Goal: Task Accomplishment & Management: Use online tool/utility

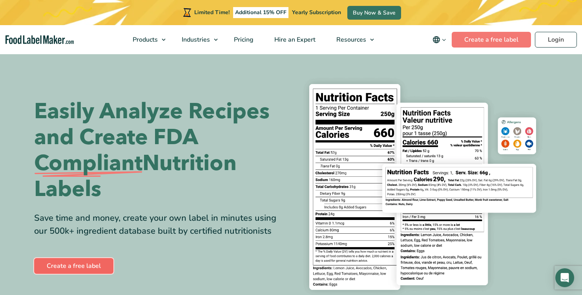
click at [78, 269] on link "Create a free label" at bounding box center [73, 266] width 79 height 16
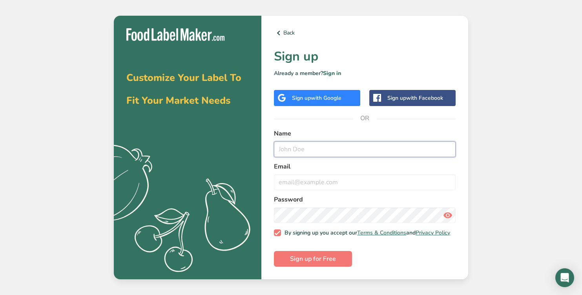
click at [301, 150] on input "text" at bounding box center [365, 149] width 182 height 16
type input "[PERSON_NAME]"
type input "[EMAIL_ADDRESS][DOMAIN_NAME]"
click at [317, 260] on span "Sign up for Free" at bounding box center [313, 258] width 46 height 9
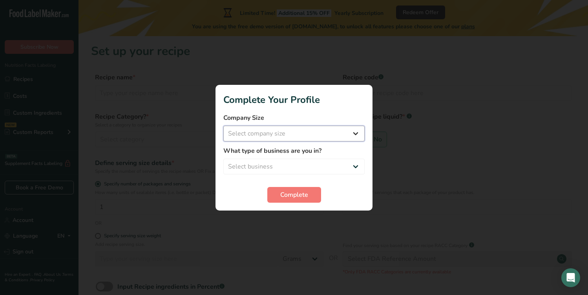
click at [353, 134] on select "Select company size Fewer than 10 Employees 10 to 50 Employees 51 to 500 Employ…" at bounding box center [293, 134] width 141 height 16
select select "1"
click at [223, 126] on select "Select company size Fewer than 10 Employees 10 to 50 Employees 51 to 500 Employ…" at bounding box center [293, 134] width 141 height 16
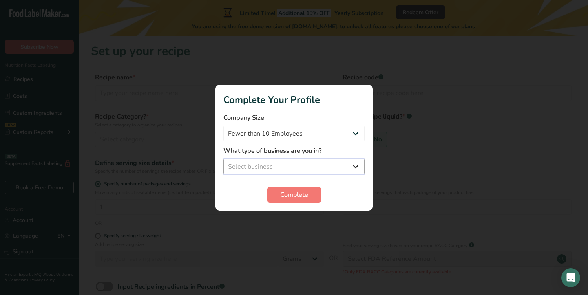
click at [289, 167] on select "Select business Packaged Food Manufacturer Restaurant & Cafe Bakery Meal Plans …" at bounding box center [293, 167] width 141 height 16
select select "1"
click at [223, 159] on select "Select business Packaged Food Manufacturer Restaurant & Cafe Bakery Meal Plans …" at bounding box center [293, 167] width 141 height 16
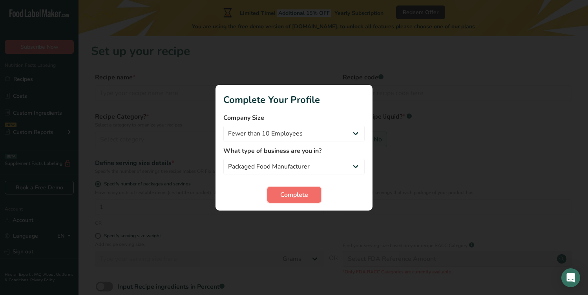
click at [294, 194] on span "Complete" at bounding box center [294, 194] width 28 height 9
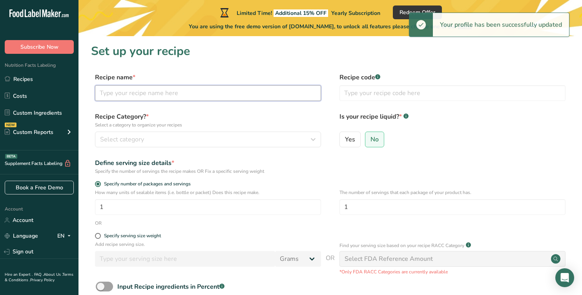
click at [153, 92] on input "text" at bounding box center [208, 93] width 226 height 16
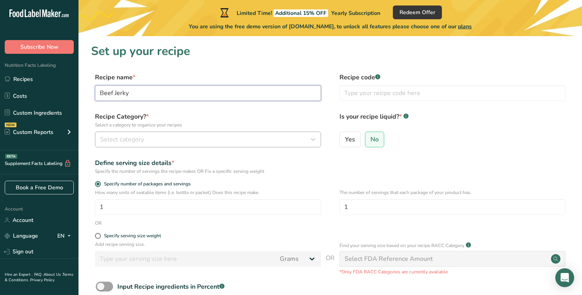
type input "Beef Jerky"
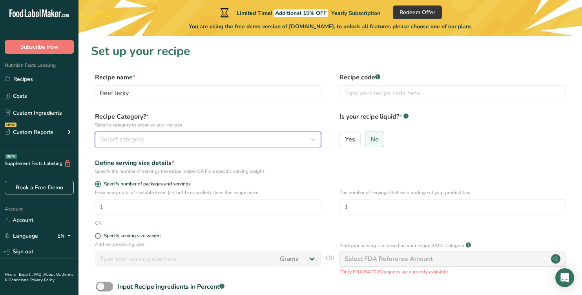
click at [311, 141] on icon "button" at bounding box center [313, 139] width 9 height 14
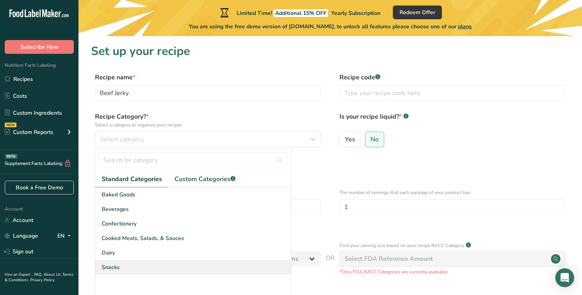
click at [131, 266] on div "Snacks" at bounding box center [193, 267] width 196 height 15
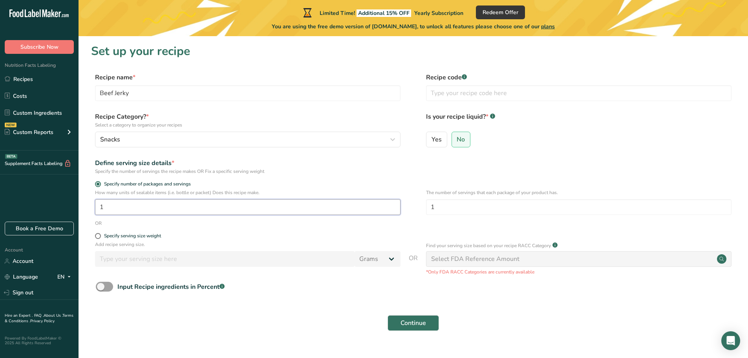
click at [172, 202] on input "1" at bounding box center [248, 207] width 306 height 16
type input "44"
click at [439, 211] on input "1" at bounding box center [579, 207] width 306 height 16
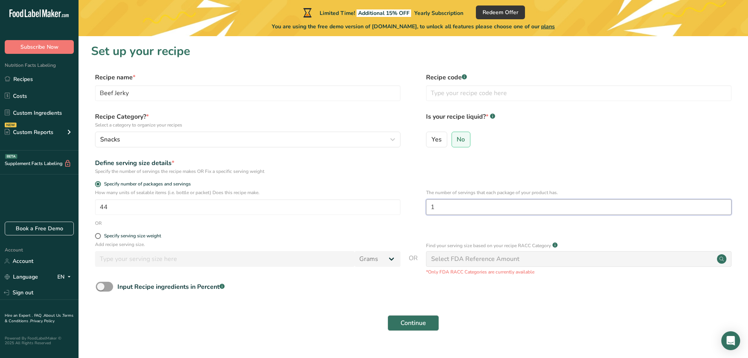
click at [439, 211] on input "1" at bounding box center [579, 207] width 306 height 16
type input "2"
click at [98, 236] on span at bounding box center [98, 236] width 6 height 6
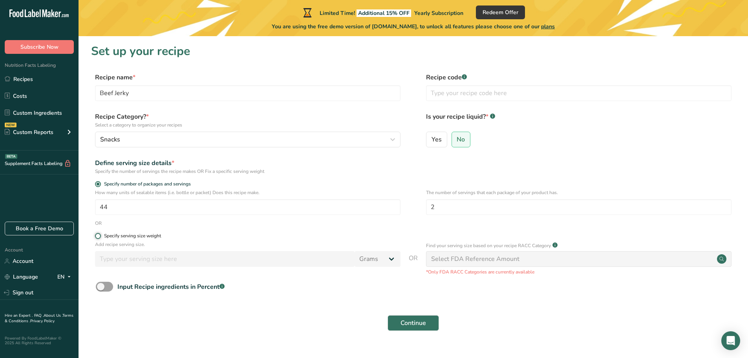
click at [98, 236] on input "Specify serving size weight" at bounding box center [97, 235] width 5 height 5
radio input "true"
radio input "false"
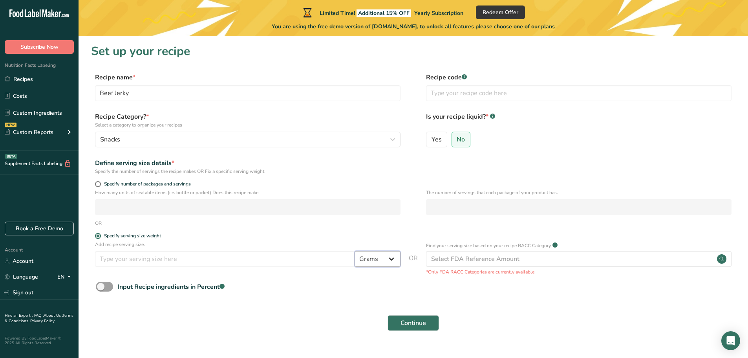
click at [390, 260] on select "Grams kg mg mcg lb oz l mL fl oz tbsp tsp cup qt gallon" at bounding box center [378, 259] width 46 height 16
select select "5"
click at [355, 251] on select "Grams kg mg mcg lb oz l mL fl oz tbsp tsp cup qt gallon" at bounding box center [378, 259] width 46 height 16
click at [223, 264] on input "number" at bounding box center [225, 259] width 260 height 16
type input "1"
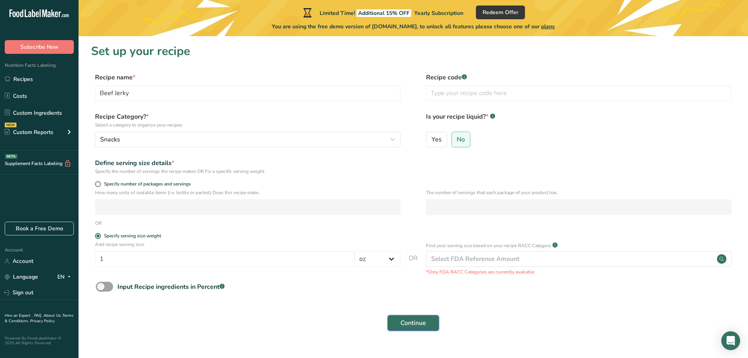
click at [419, 295] on span "Continue" at bounding box center [414, 322] width 26 height 9
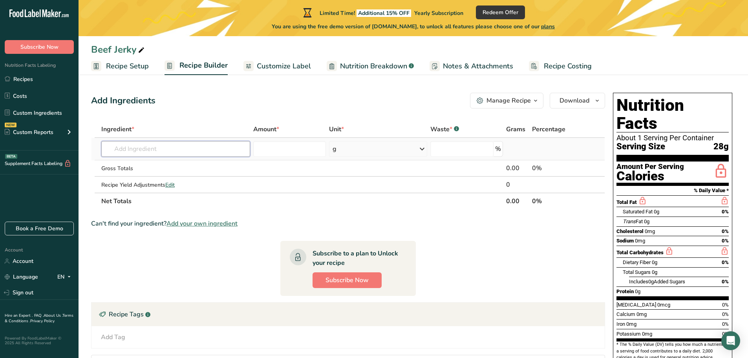
click at [172, 150] on input "text" at bounding box center [175, 149] width 149 height 16
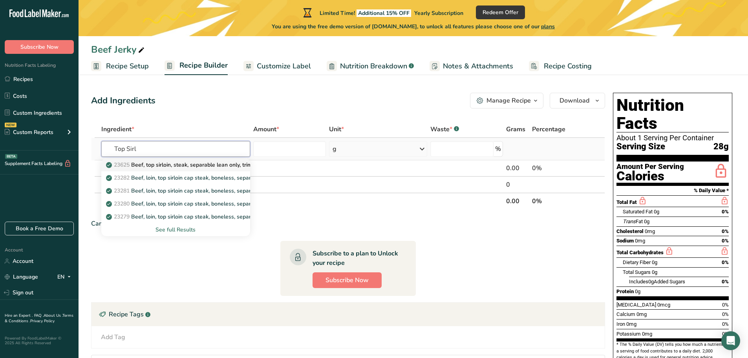
type input "Top Sirl"
click at [199, 162] on p "23625 Beef, top sirloin, steak, separable lean only, trimmed to 1/8" fat, choic…" at bounding box center [215, 165] width 214 height 8
type input "Beef, top sirloin, steak, separable lean only, trimmed to 1/8" fat, choice, raw"
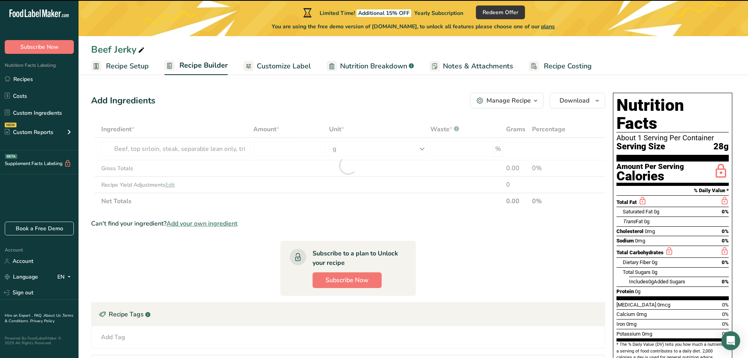
type input "0"
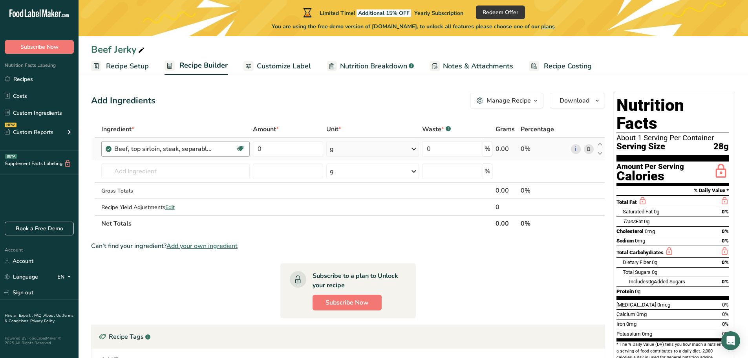
click at [212, 151] on div "Beef, top sirloin, steak, separable lean only, trimmed to 1/8" fat, choice, raw" at bounding box center [175, 148] width 122 height 9
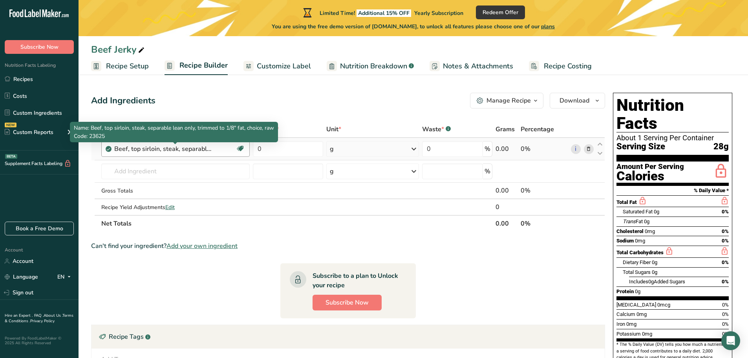
click at [188, 145] on div "Beef, top sirloin, steak, separable lean only, trimmed to 1/8" fat, choice, raw" at bounding box center [163, 148] width 98 height 9
click at [207, 148] on div "Beef, top sirloin, steak, separable lean only, trimmed to 1/8" fat, choice, raw" at bounding box center [163, 148] width 98 height 9
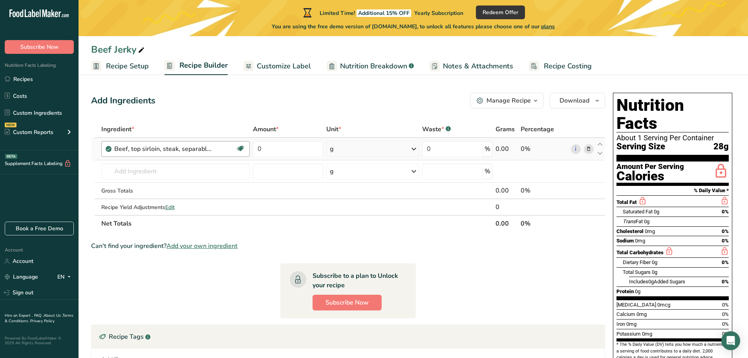
click at [207, 148] on div "Beef, top sirloin, steak, separable lean only, trimmed to 1/8" fat, choice, raw" at bounding box center [163, 148] width 98 height 9
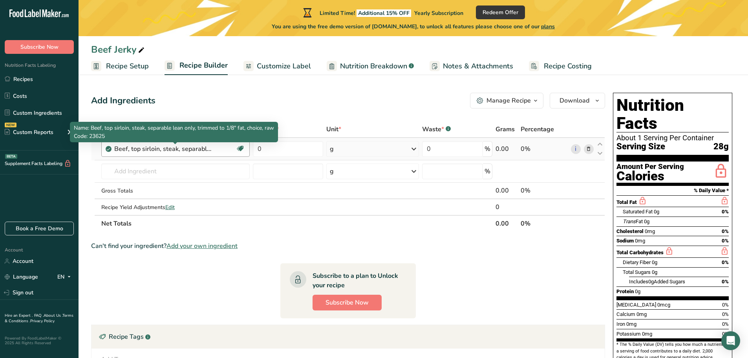
click at [207, 148] on div "Beef, top sirloin, steak, separable lean only, trimmed to 1/8" fat, choice, raw" at bounding box center [163, 148] width 98 height 9
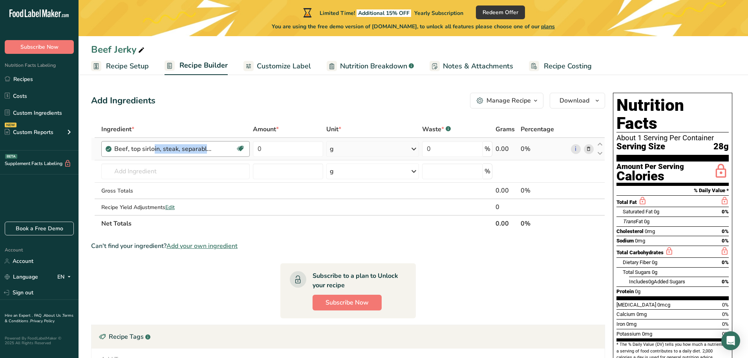
click at [207, 148] on div "Beef, top sirloin, steak, separable lean only, trimmed to 1/8" fat, choice, raw" at bounding box center [163, 148] width 98 height 9
click at [307, 145] on input "0" at bounding box center [288, 149] width 70 height 16
click at [408, 148] on div "Ingredient * Amount * Unit * Waste * .a-a{fill:#347362;}.b-a{fill:#fff;} Grams …" at bounding box center [348, 176] width 514 height 111
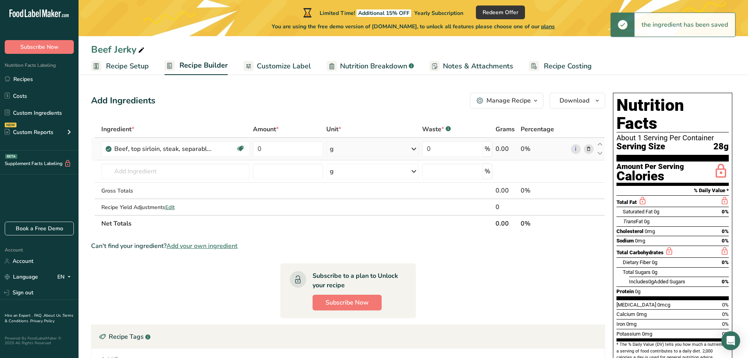
click at [411, 149] on icon at bounding box center [413, 149] width 9 height 14
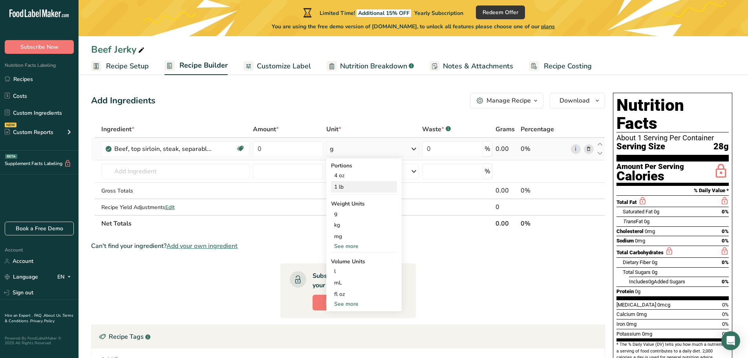
click at [344, 189] on div "1 lb" at bounding box center [364, 186] width 66 height 11
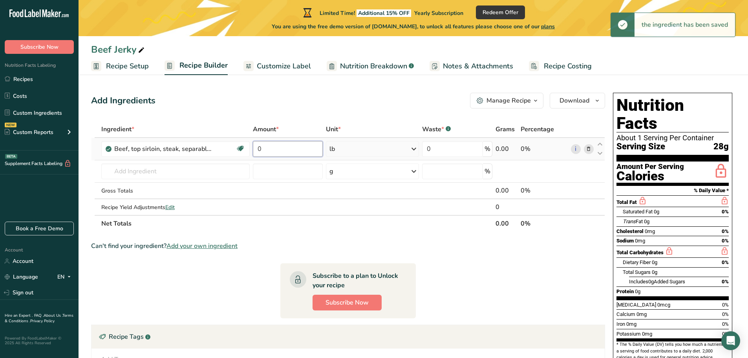
click at [281, 149] on input "0" at bounding box center [288, 149] width 70 height 16
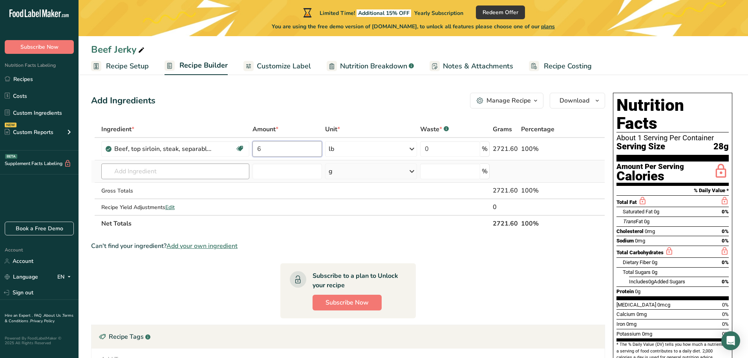
type input "6"
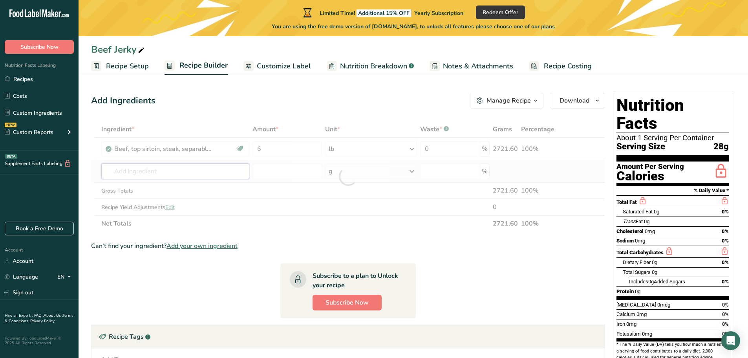
click at [150, 175] on div "Ingredient * Amount * Unit * Waste * .a-a{fill:#347362;}.b-a{fill:#fff;} Grams …" at bounding box center [348, 176] width 514 height 111
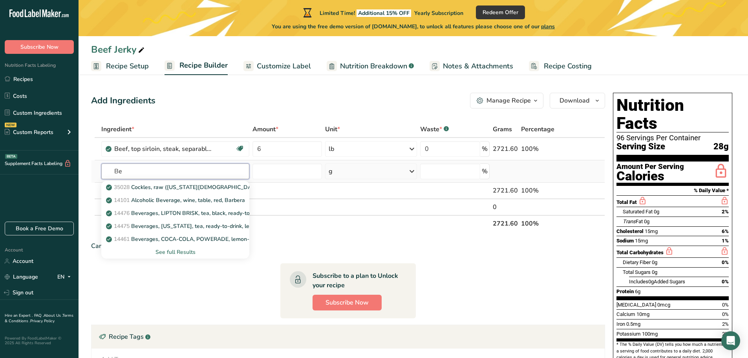
type input "B"
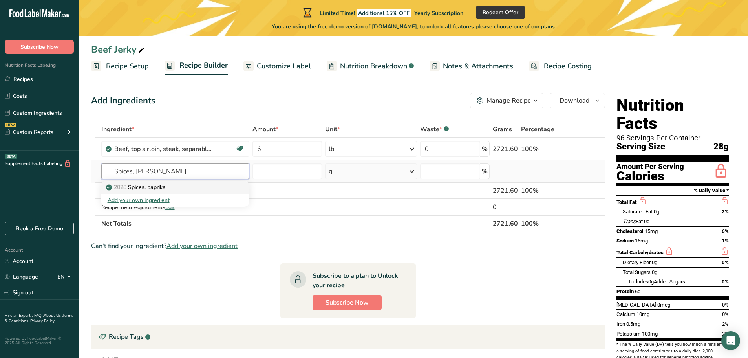
type input "Spices, paprika"
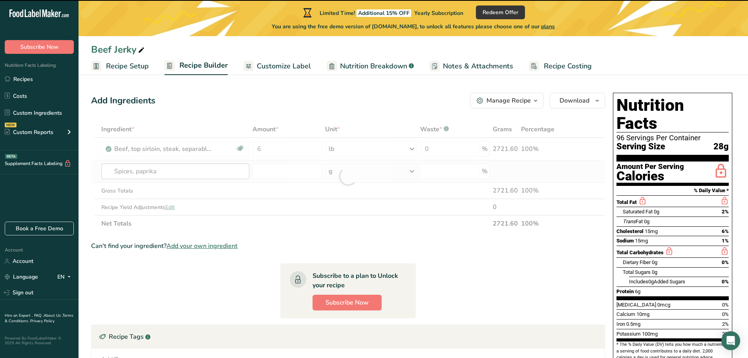
type input "0"
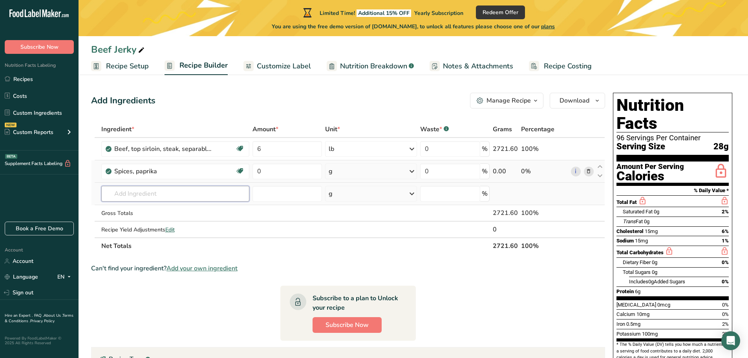
click at [117, 190] on input "text" at bounding box center [175, 194] width 148 height 16
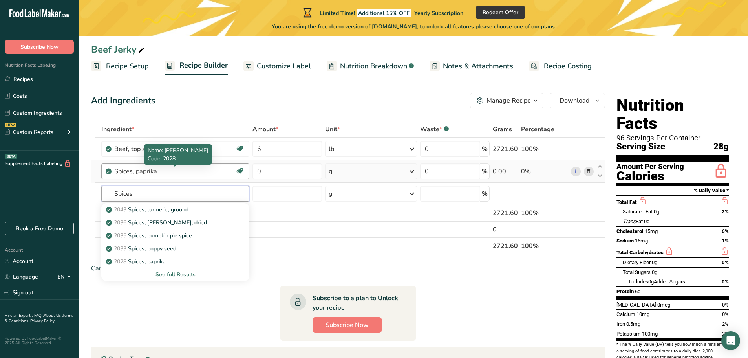
type input "Spices"
click at [200, 168] on div "Spices, paprika" at bounding box center [163, 171] width 98 height 9
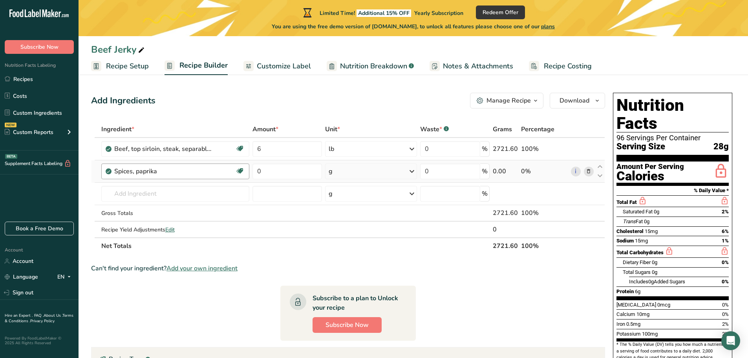
click at [187, 170] on div "Spices, paprika" at bounding box center [163, 171] width 98 height 9
click at [582, 169] on icon at bounding box center [599, 167] width 9 height 6
click at [141, 174] on div "Spices, paprika" at bounding box center [163, 171] width 98 height 9
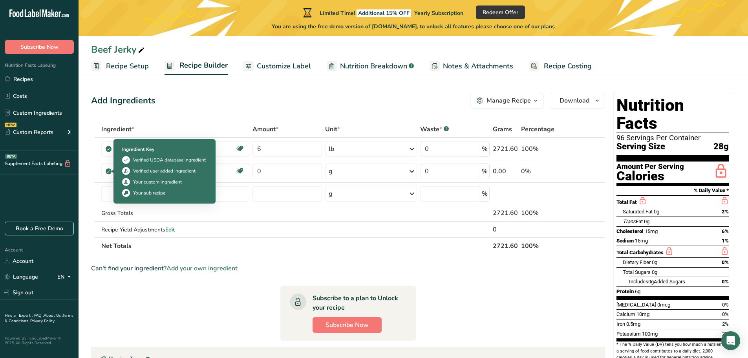
click at [116, 167] on div "Ingredient Key Verified USDA database ingredient Verified user added ingredient…" at bounding box center [165, 171] width 102 height 64
click at [106, 172] on icon at bounding box center [108, 171] width 5 height 7
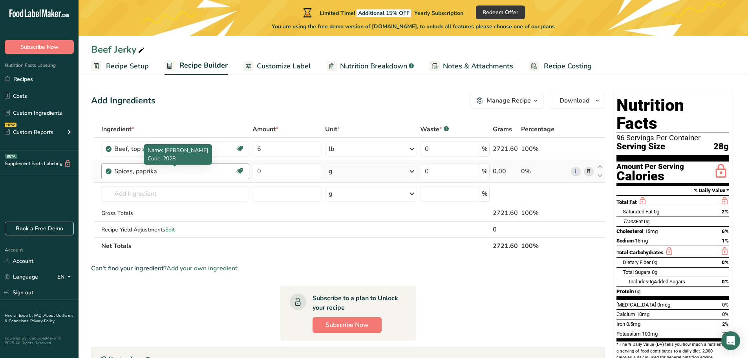
click at [152, 174] on div "Spices, paprika" at bounding box center [163, 171] width 98 height 9
click at [153, 174] on div "Spices, paprika" at bounding box center [163, 171] width 98 height 9
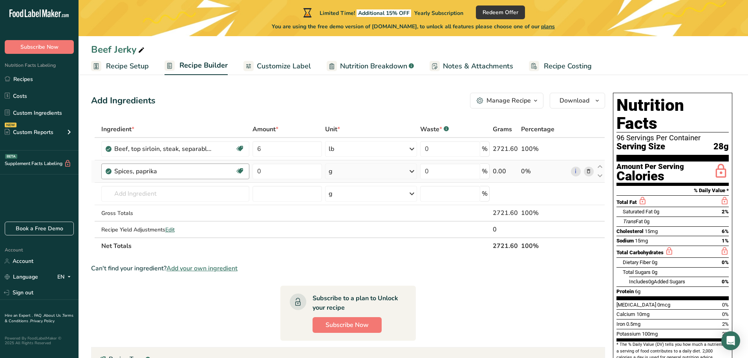
click at [158, 172] on div "Spices, paprika" at bounding box center [163, 171] width 98 height 9
click at [156, 172] on div "Spices, paprika" at bounding box center [163, 171] width 98 height 9
click at [582, 172] on icon at bounding box center [588, 171] width 5 height 8
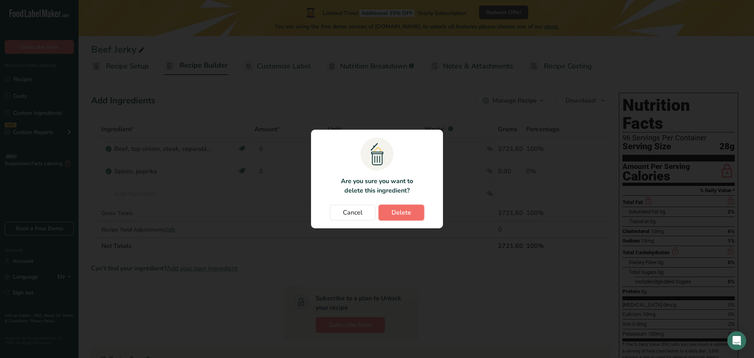
click at [390, 210] on button "Delete" at bounding box center [402, 213] width 46 height 16
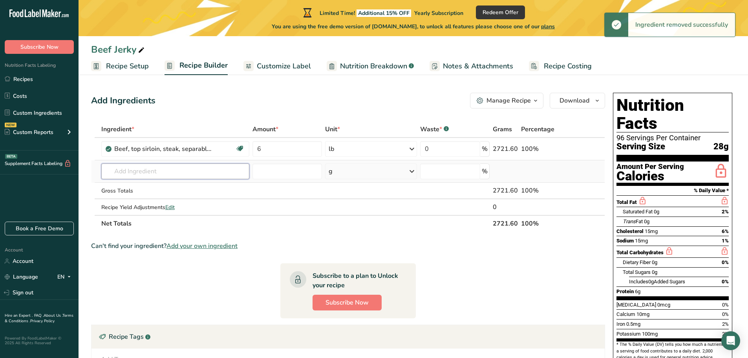
click at [125, 172] on input "text" at bounding box center [175, 171] width 148 height 16
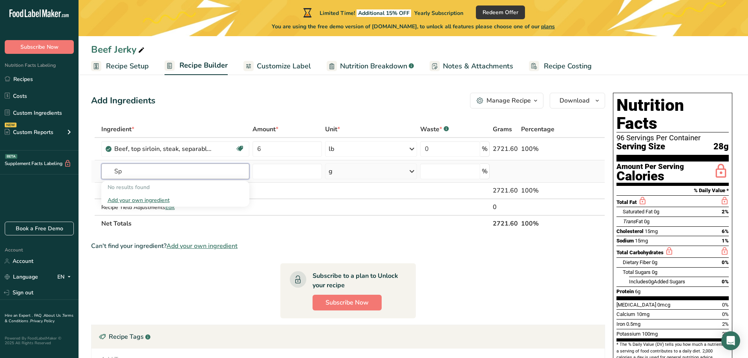
type input "S"
type input "Spices, paprika"
click at [124, 187] on span "2028" at bounding box center [120, 186] width 13 height 7
type input "Spices, paprika"
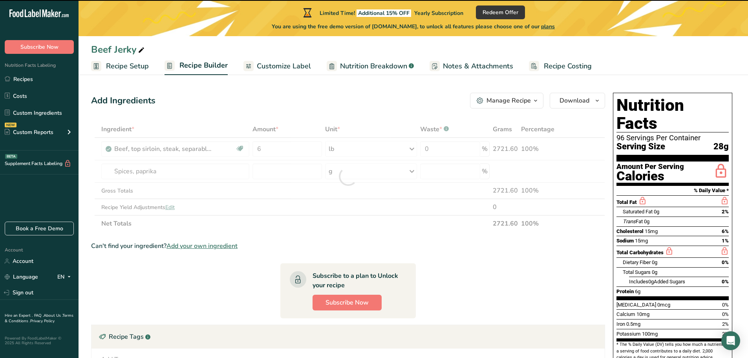
type input "0"
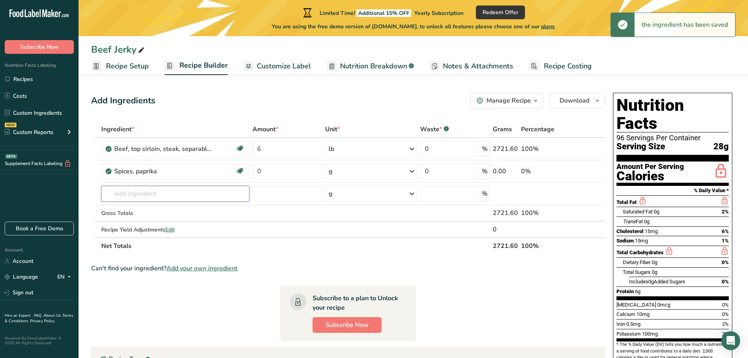
click at [135, 192] on input "text" at bounding box center [175, 194] width 148 height 16
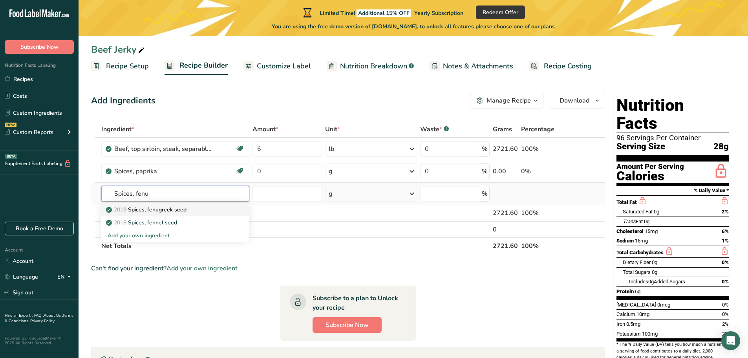
type input "Spices, fenu"
click at [144, 210] on p "2019 Spices, fenugreek seed" at bounding box center [147, 209] width 79 height 8
type input "Spices, fenugreek seed"
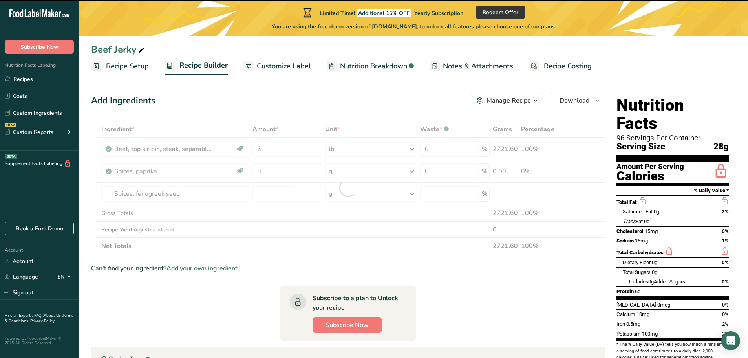
type input "0"
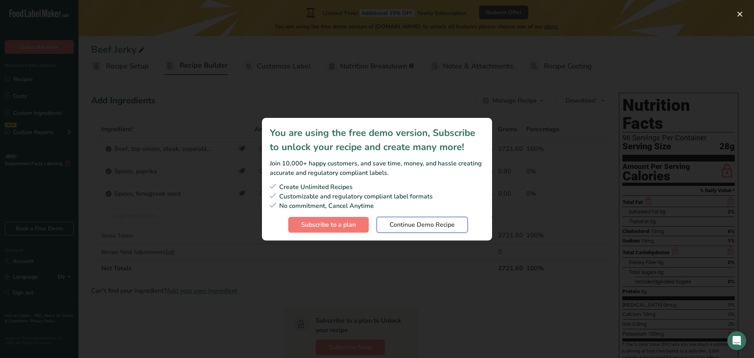
click at [406, 229] on button "Continue Demo Recipe" at bounding box center [422, 225] width 91 height 16
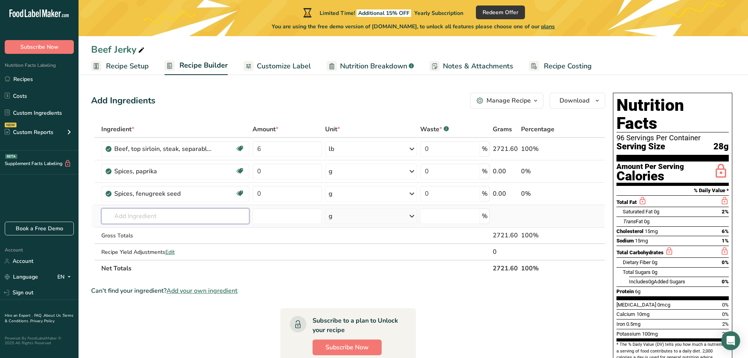
click at [177, 217] on input "text" at bounding box center [175, 216] width 148 height 16
type input "Spices, cor"
click at [175, 233] on p "2013 Spices, coriander seed" at bounding box center [146, 232] width 77 height 8
type input "Spices, coriander seed"
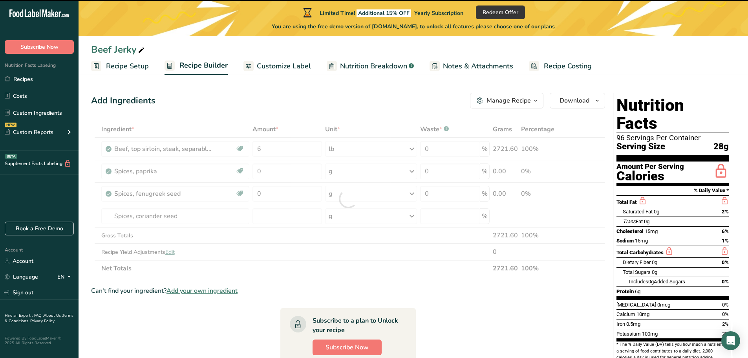
type input "0"
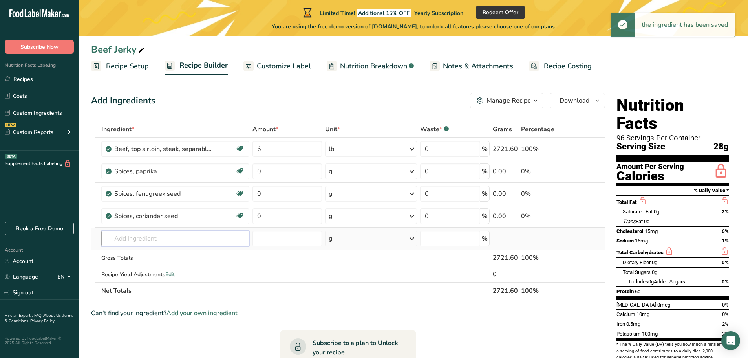
click at [139, 235] on input "text" at bounding box center [175, 239] width 148 height 16
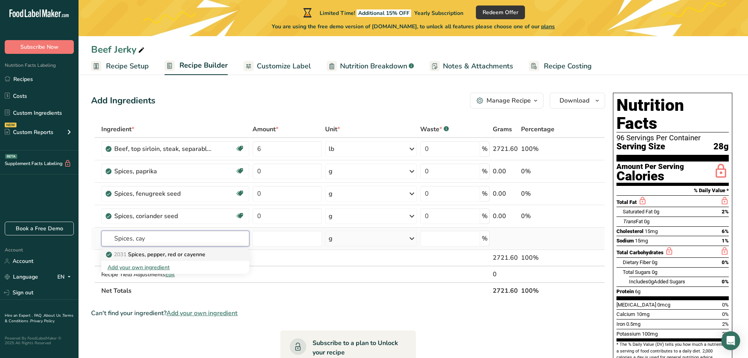
type input "Spices, cay"
click at [159, 255] on p "2031 Spices, pepper, red or cayenne" at bounding box center [157, 254] width 98 height 8
type input "Spices, pepper, red or cayenne"
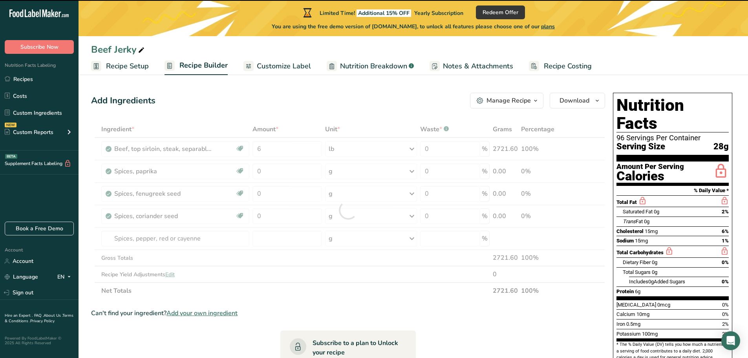
type input "0"
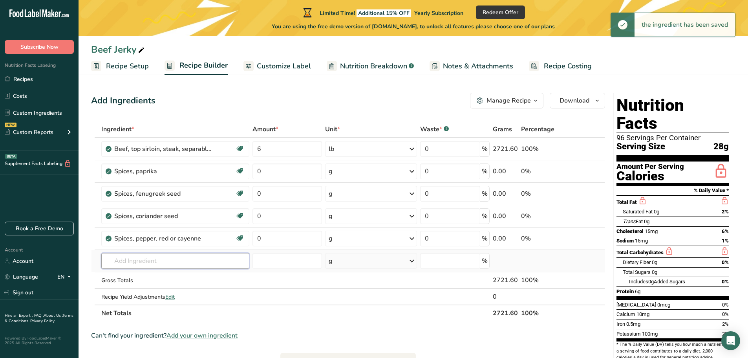
click at [132, 264] on input "text" at bounding box center [175, 261] width 148 height 16
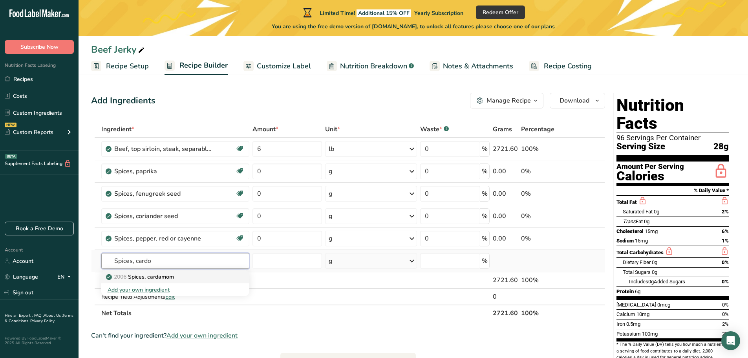
type input "Spices, cardo"
click at [177, 272] on link "2006 Spices, cardamom" at bounding box center [175, 276] width 148 height 13
type input "Spices, cardamom"
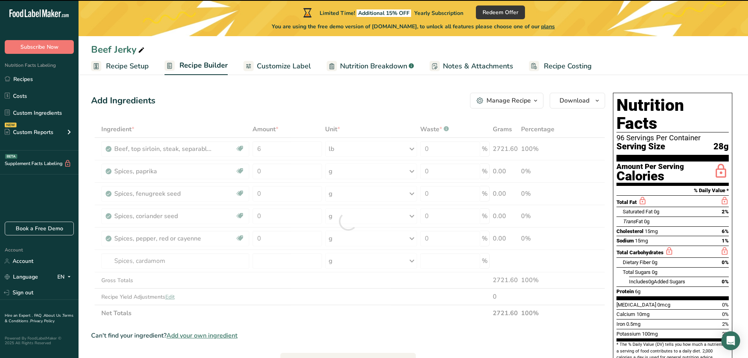
type input "0"
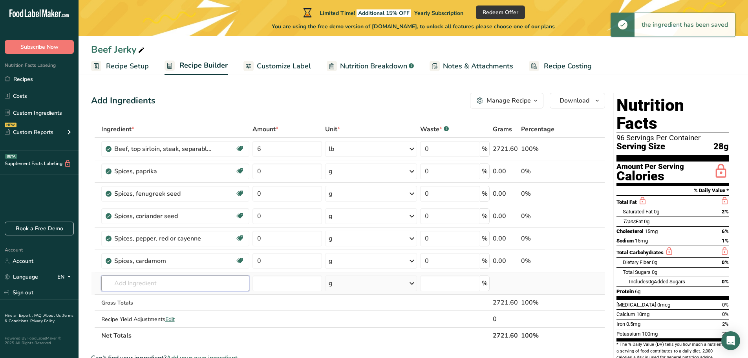
click at [128, 288] on input "text" at bounding box center [175, 283] width 148 height 16
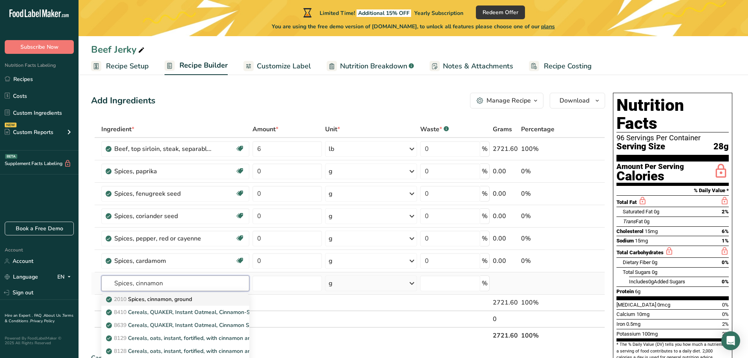
type input "Spices, cinnamon"
click at [148, 295] on p "2010 Spices, cinnamon, ground" at bounding box center [150, 299] width 84 height 8
type input "Spices, cinnamon, ground"
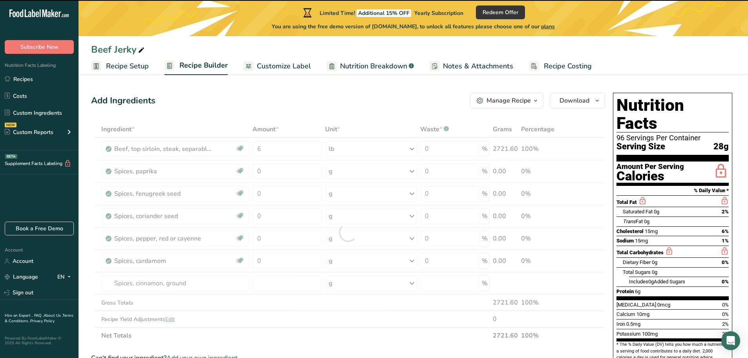
type input "0"
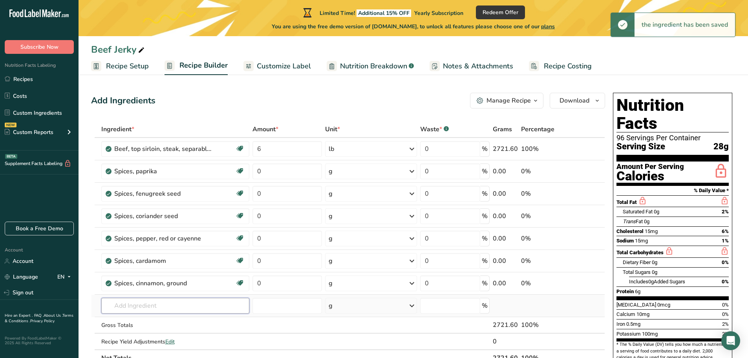
click at [121, 295] on input "text" at bounding box center [175, 306] width 148 height 16
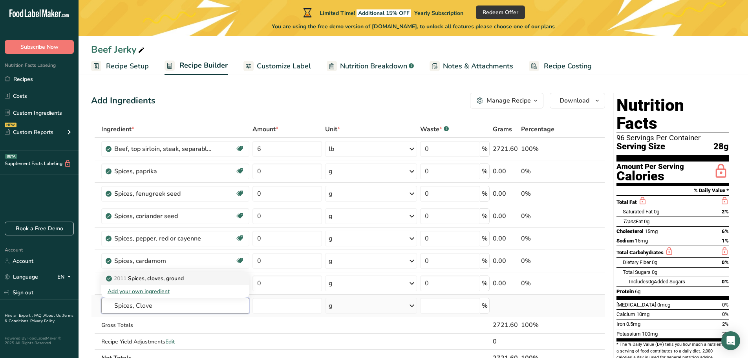
type input "Spices, Clove"
click at [126, 276] on span "2011" at bounding box center [120, 278] width 13 height 7
type input "Spices, cloves, ground"
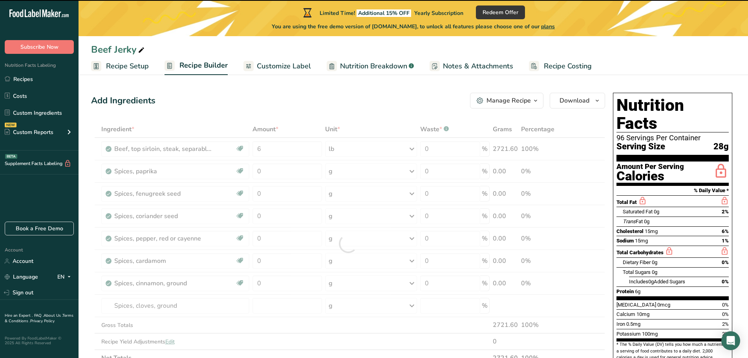
type input "0"
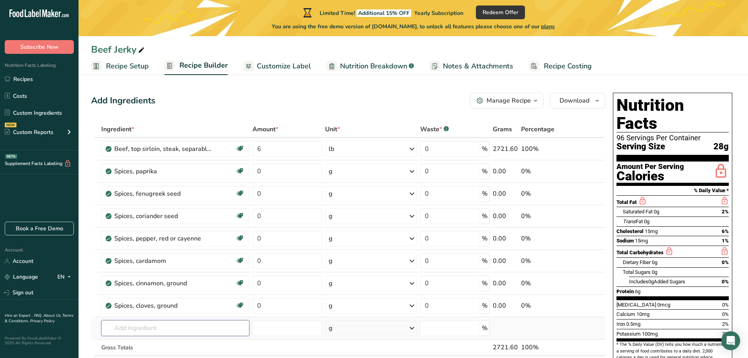
click at [141, 295] on input "text" at bounding box center [175, 328] width 148 height 16
type input "Spices, Ginger"
click at [158, 295] on p "2021 Spices, ginger, ground" at bounding box center [146, 301] width 76 height 8
type input "Spices, ginger, ground"
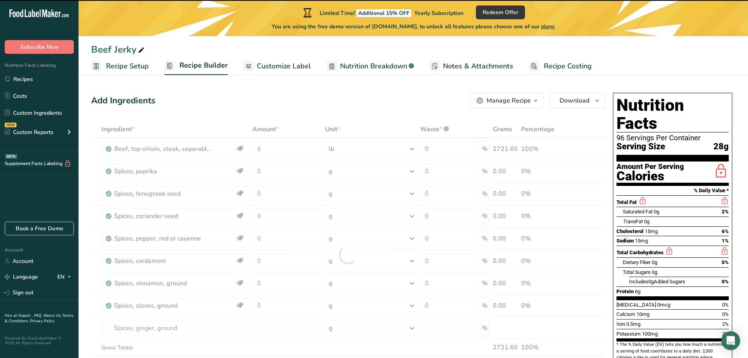
type input "0"
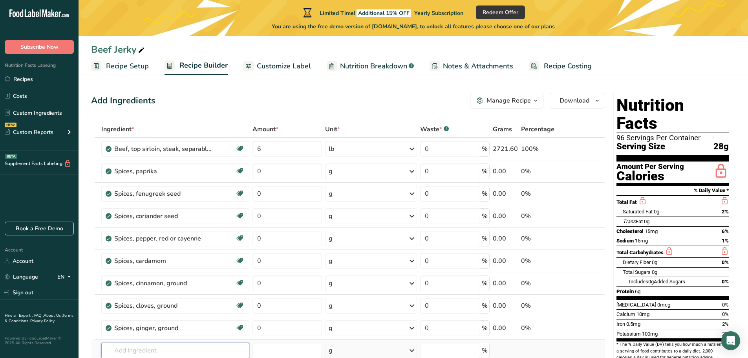
click at [129, 295] on input "text" at bounding box center [175, 350] width 148 height 16
type input "Spices, cummin"
click at [156, 295] on p "2014 Spices, cumin seed" at bounding box center [142, 323] width 68 height 8
type input "Spices, cumin seed"
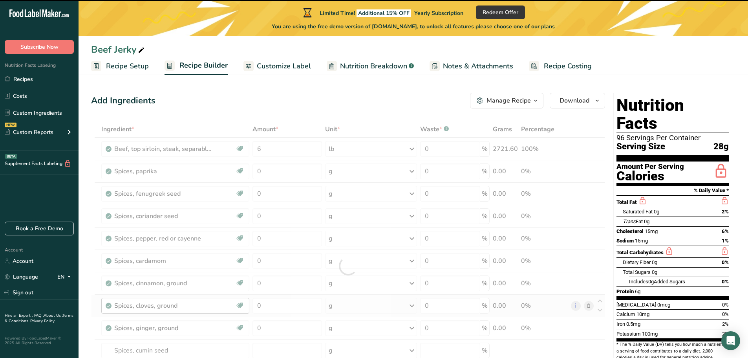
type input "0"
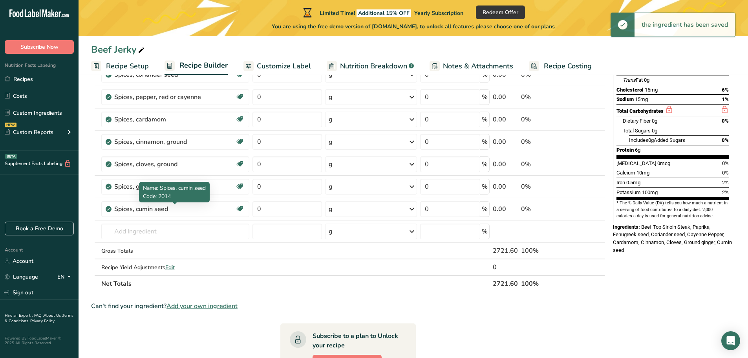
scroll to position [157, 0]
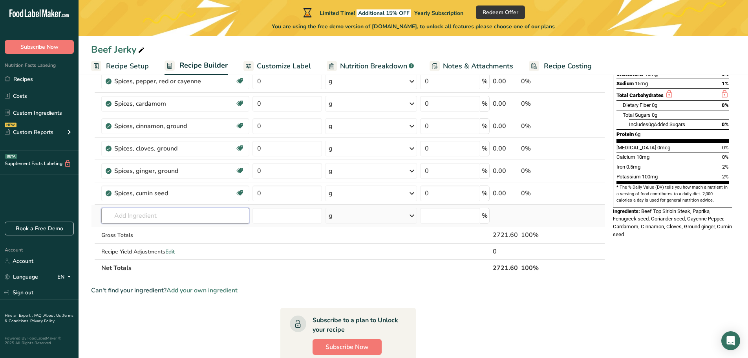
click at [157, 219] on input "text" at bounding box center [175, 216] width 148 height 16
type input "Spices, Black"
click at [154, 227] on link "2030 Spices, pepper, black" at bounding box center [175, 231] width 148 height 13
type input "Spices, pepper, black"
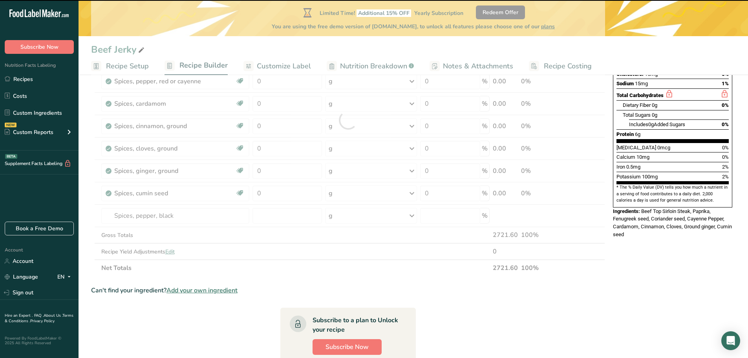
type input "0"
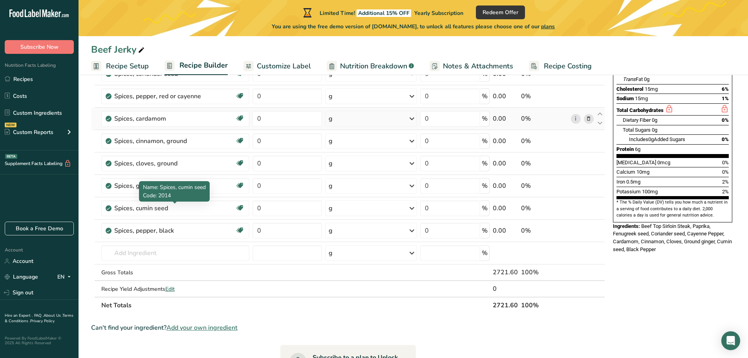
scroll to position [79, 0]
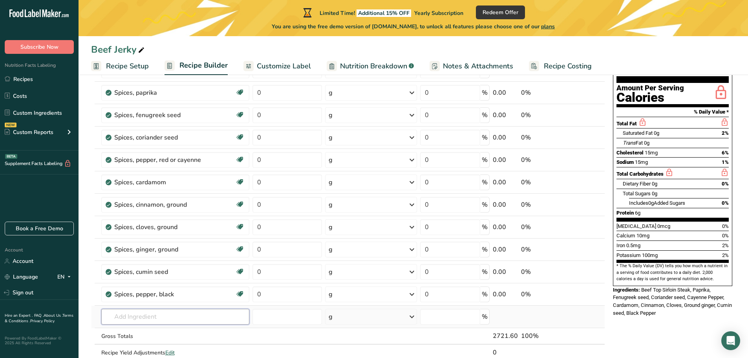
click at [123, 295] on input "text" at bounding box center [175, 317] width 148 height 16
type input "Spices, Tumeric"
click at [150, 295] on p "2043 Spices, turmeric, ground" at bounding box center [148, 332] width 81 height 8
type input "Spices, turmeric, ground"
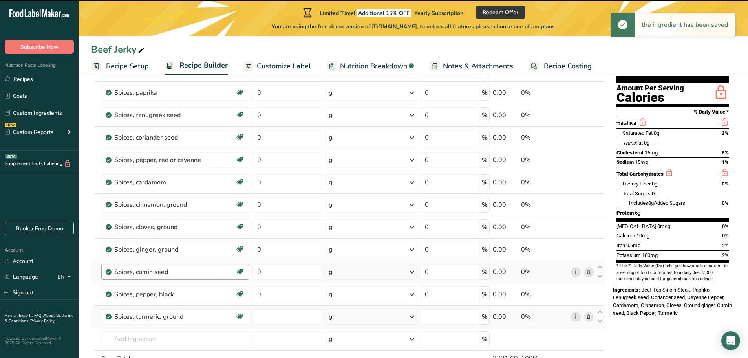
type input "0"
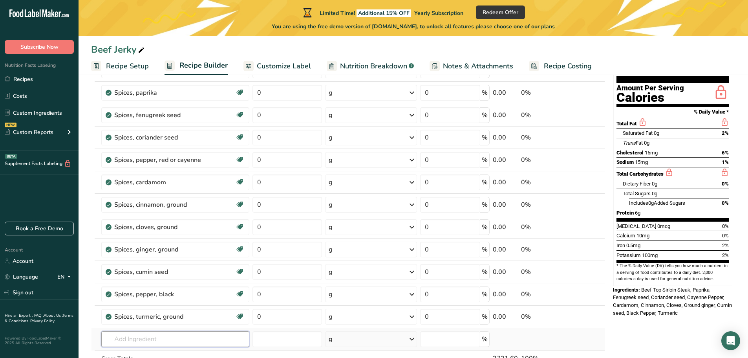
click at [141, 295] on input "text" at bounding box center [175, 339] width 148 height 16
type input "Sea Salt"
click at [114, 295] on p "Sea Salt" at bounding box center [122, 312] width 28 height 8
type input "Sea Salt"
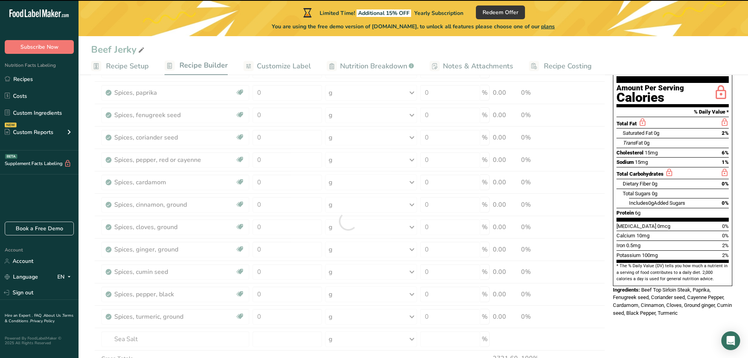
type input "0"
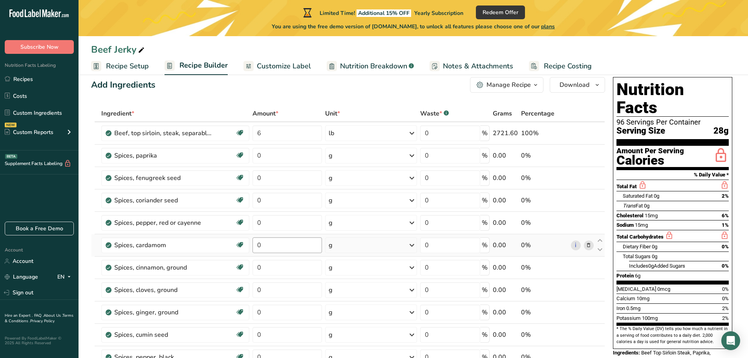
scroll to position [0, 0]
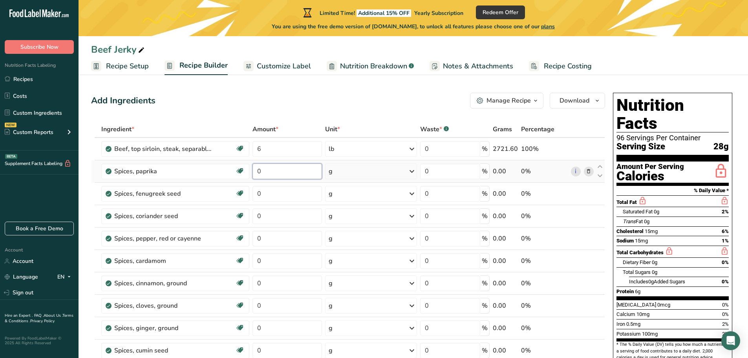
click at [267, 174] on input "0" at bounding box center [287, 171] width 69 height 16
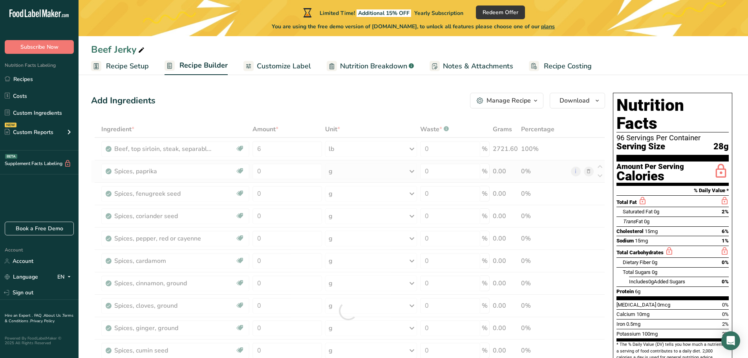
click at [411, 173] on div "Ingredient * Amount * Unit * Waste * .a-a{fill:#347362;}.b-a{fill:#fff;} Grams …" at bounding box center [348, 310] width 514 height 379
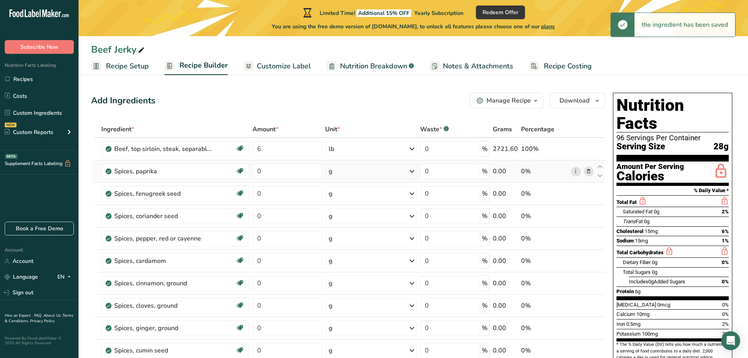
click at [411, 173] on icon at bounding box center [411, 171] width 9 height 14
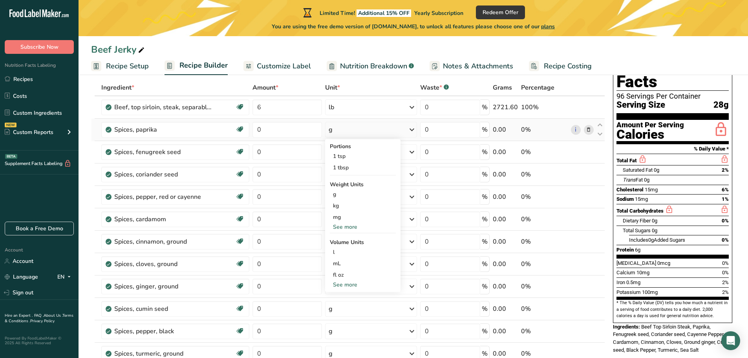
scroll to position [39, 0]
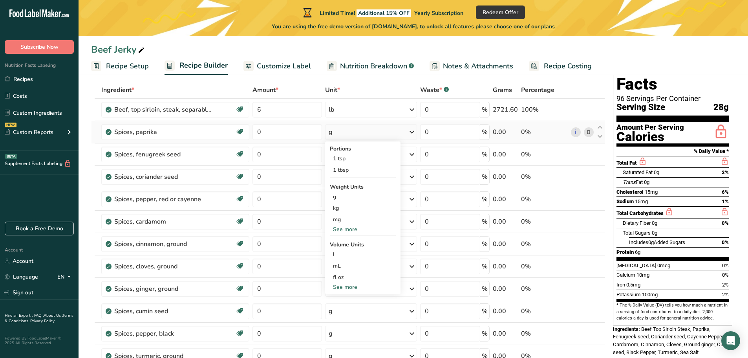
click at [337, 231] on div "See more" at bounding box center [363, 229] width 66 height 8
click at [344, 162] on div "1 tsp" at bounding box center [363, 158] width 66 height 11
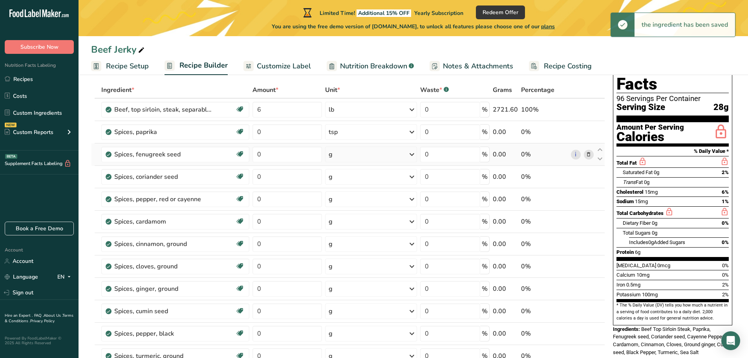
click at [410, 156] on icon at bounding box center [411, 154] width 9 height 14
click at [349, 181] on div "1 tsp" at bounding box center [363, 180] width 66 height 11
click at [413, 178] on icon at bounding box center [411, 177] width 9 height 14
click at [348, 206] on div "1 tsp" at bounding box center [363, 203] width 66 height 11
click at [412, 200] on icon at bounding box center [411, 199] width 9 height 14
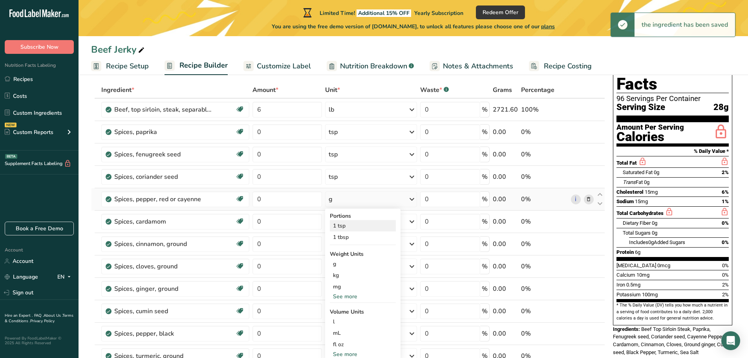
click at [374, 226] on div "1 tsp" at bounding box center [363, 225] width 66 height 11
click at [414, 222] on icon at bounding box center [411, 221] width 9 height 14
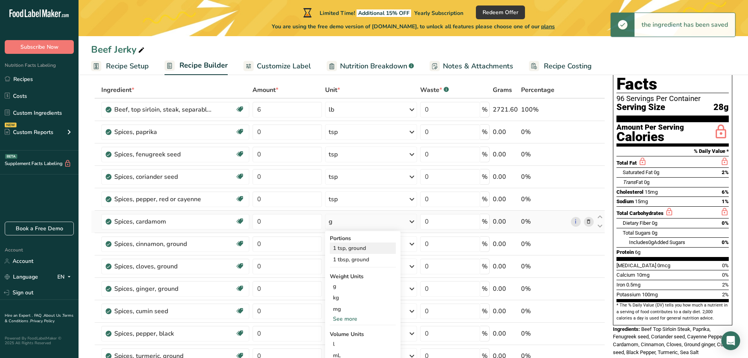
click at [345, 249] on div "1 tsp, ground" at bounding box center [363, 247] width 66 height 11
click at [418, 250] on div "g" at bounding box center [371, 244] width 94 height 16
click at [353, 276] on div "1 tsp" at bounding box center [362, 270] width 66 height 11
click at [413, 269] on icon at bounding box center [412, 266] width 9 height 14
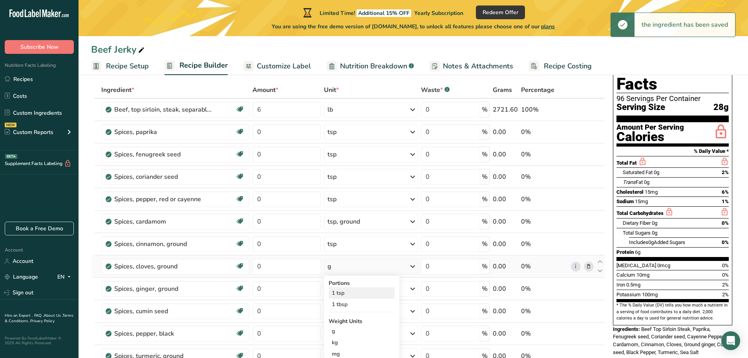
click at [354, 293] on div "1 tsp" at bounding box center [362, 292] width 66 height 11
click at [406, 295] on div "g" at bounding box center [371, 289] width 94 height 16
click at [362, 295] on div "1 tsp" at bounding box center [362, 314] width 66 height 11
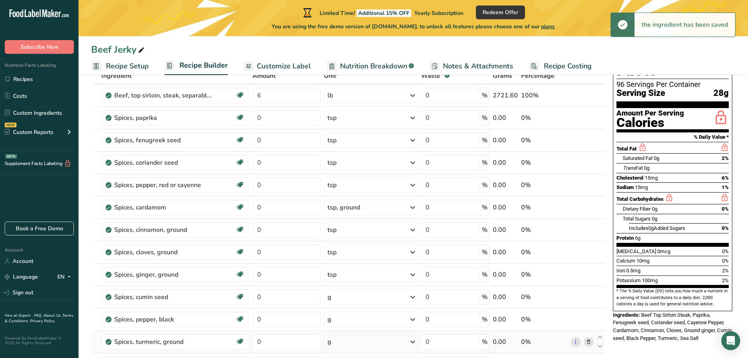
scroll to position [79, 0]
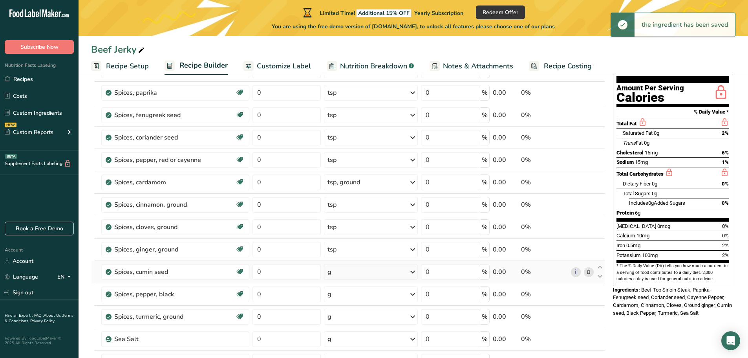
click at [408, 276] on icon at bounding box center [412, 272] width 9 height 14
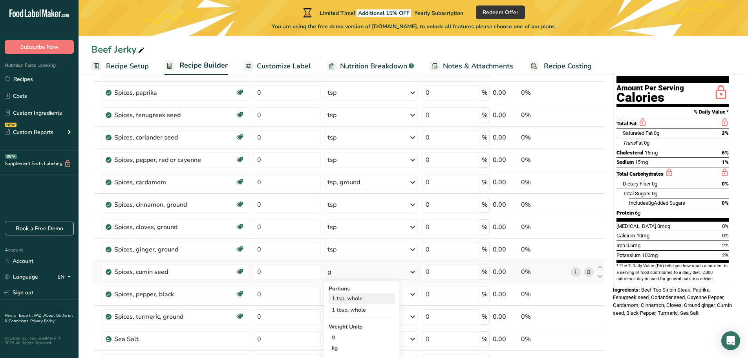
click at [344, 295] on div "1 tsp, whole" at bounding box center [362, 298] width 66 height 11
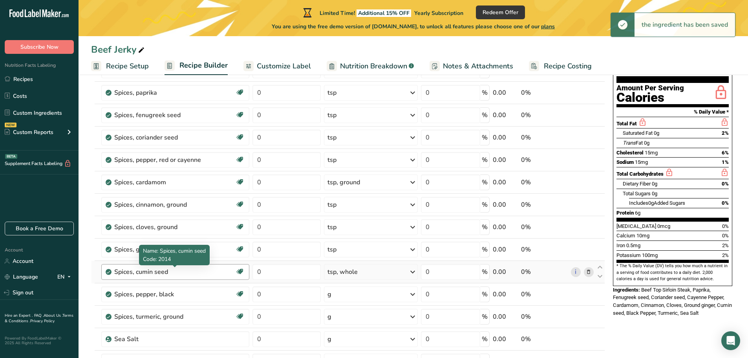
click at [163, 273] on div "Spices, cumin seed" at bounding box center [163, 271] width 98 height 9
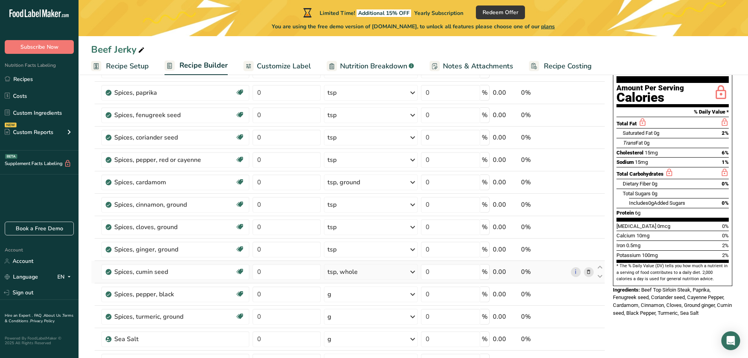
click at [582, 273] on icon at bounding box center [588, 272] width 5 height 8
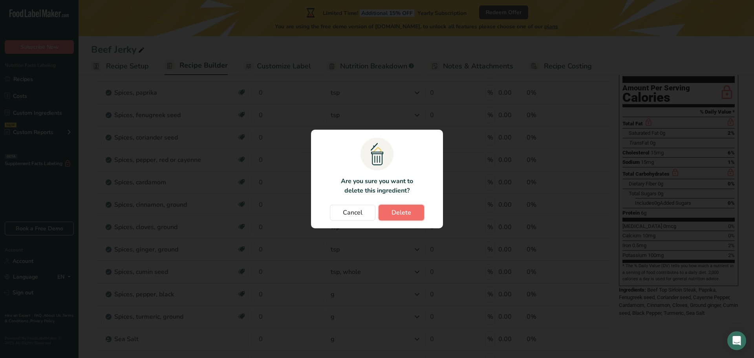
click at [393, 215] on span "Delete" at bounding box center [402, 212] width 20 height 9
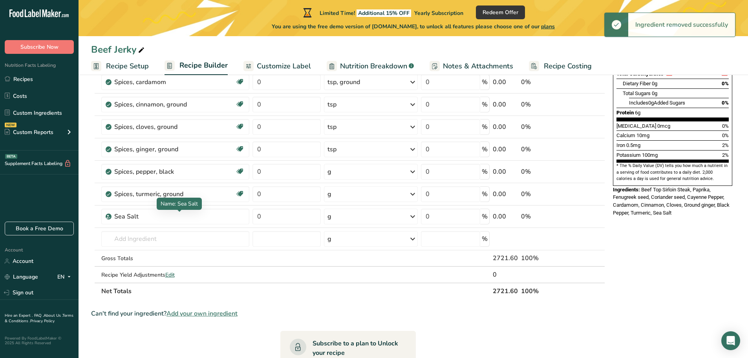
scroll to position [236, 0]
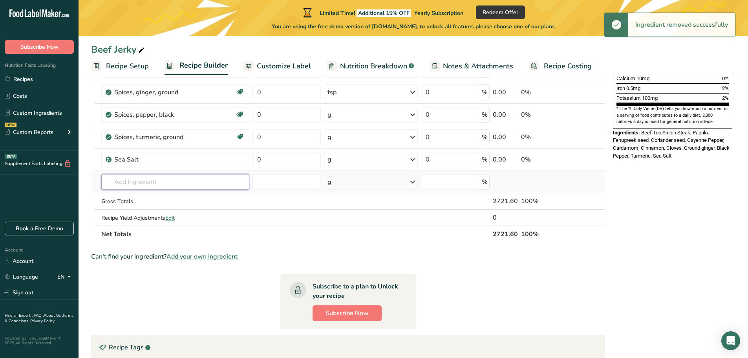
click at [121, 186] on input "text" at bounding box center [175, 182] width 148 height 16
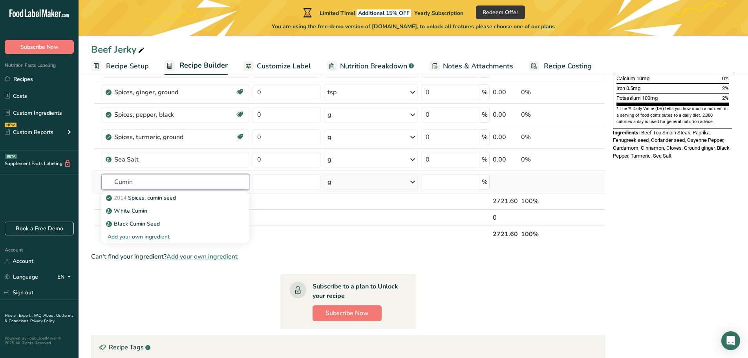
drag, startPoint x: 154, startPoint y: 181, endPoint x: 104, endPoint y: 182, distance: 50.3
click at [104, 182] on input "Cumin" at bounding box center [175, 182] width 148 height 16
type input "Spices, cumin ground"
click at [123, 209] on div "Add your own ingredient" at bounding box center [175, 211] width 135 height 8
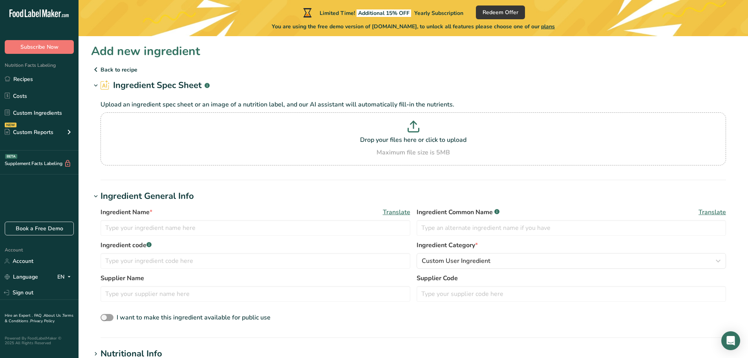
click at [99, 70] on icon at bounding box center [95, 69] width 9 height 14
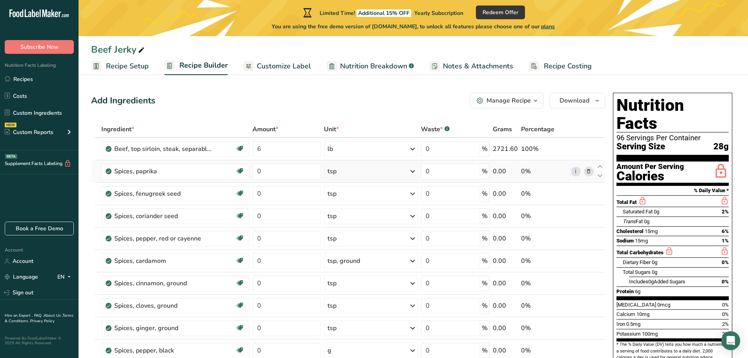
click at [582, 172] on icon at bounding box center [588, 171] width 5 height 8
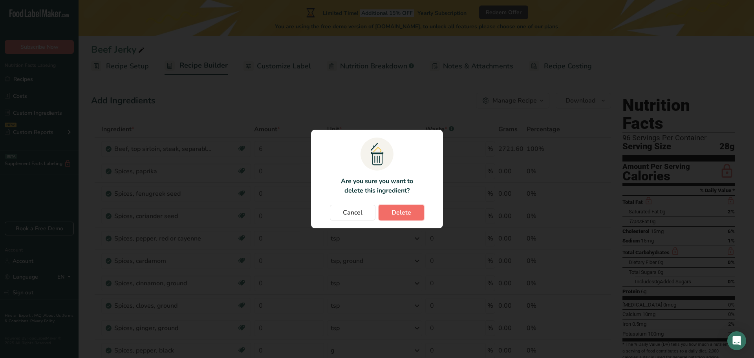
click at [408, 213] on span "Delete" at bounding box center [402, 212] width 20 height 9
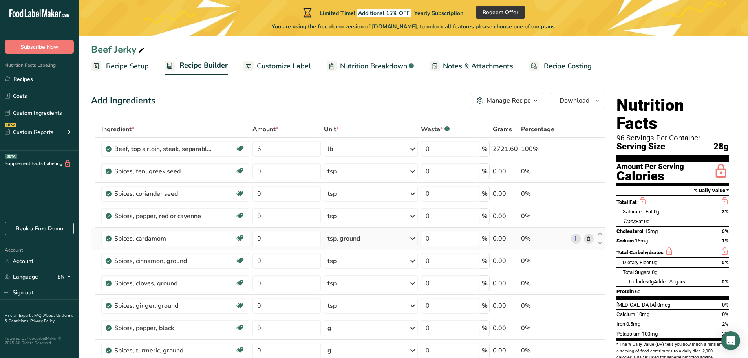
click at [385, 242] on div "tsp, ground" at bounding box center [371, 239] width 94 height 16
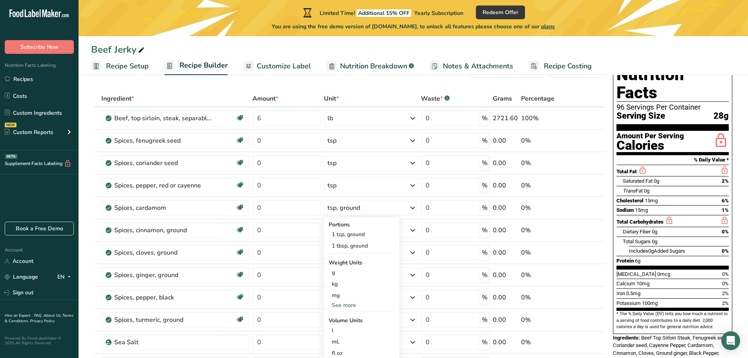
scroll to position [31, 0]
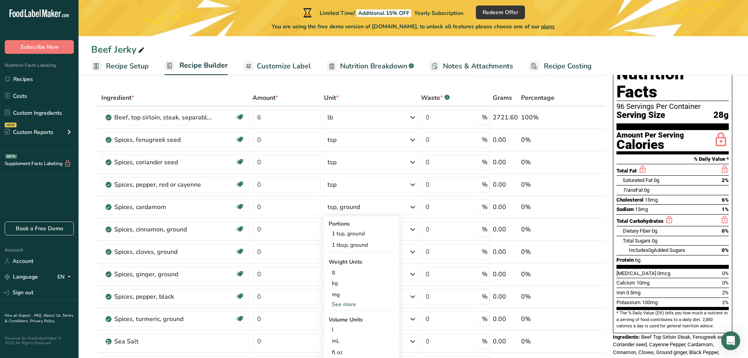
click at [382, 88] on div "Add Ingredients Manage Recipe Delete Recipe Duplicate Recipe Scale Recipe Save …" at bounding box center [350, 352] width 519 height 588
click at [411, 295] on icon at bounding box center [412, 296] width 9 height 14
click at [342, 295] on div "1 tsp, ground" at bounding box center [362, 322] width 66 height 11
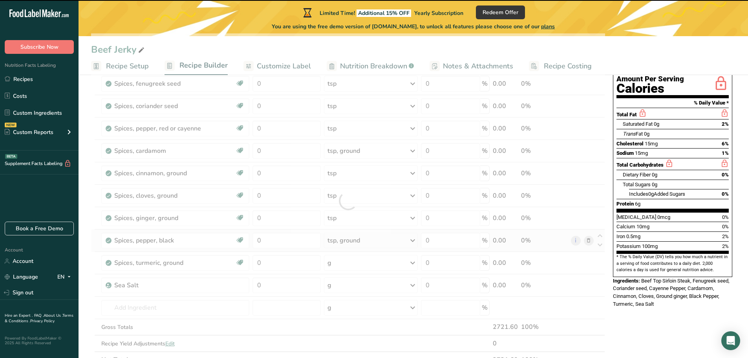
scroll to position [110, 0]
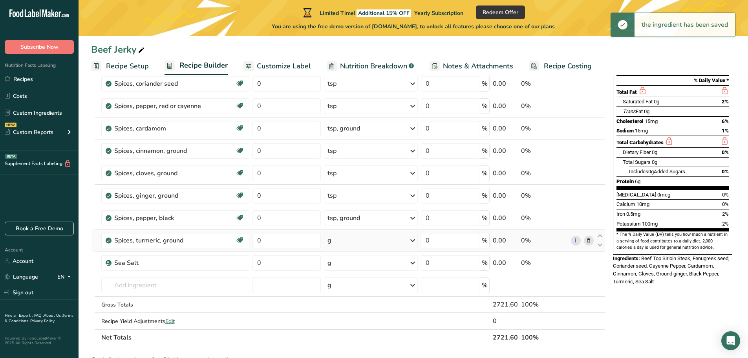
click at [400, 244] on div "g" at bounding box center [371, 241] width 94 height 16
click at [348, 269] on div "1 tsp" at bounding box center [362, 266] width 66 height 11
click at [410, 264] on icon at bounding box center [412, 263] width 9 height 14
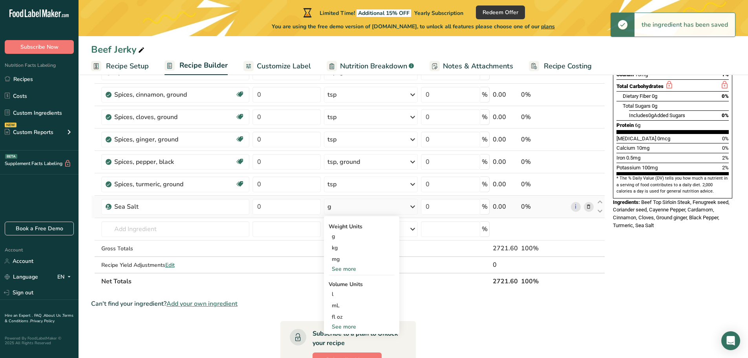
scroll to position [189, 0]
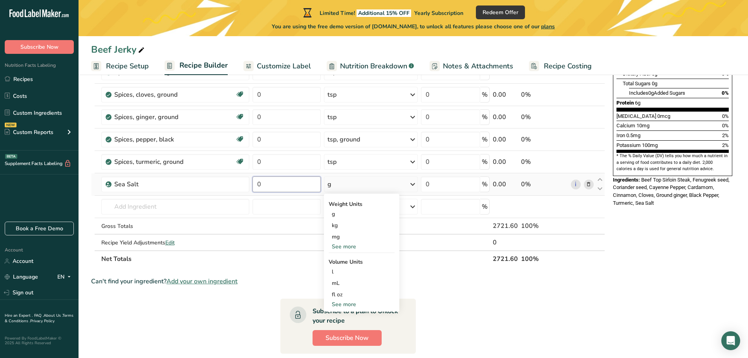
click at [282, 183] on input "0" at bounding box center [287, 184] width 69 height 16
click at [331, 183] on div "Ingredient * Amount * Unit * Waste * .a-a{fill:#347362;}.b-a{fill:#fff;} Grams …" at bounding box center [348, 99] width 514 height 335
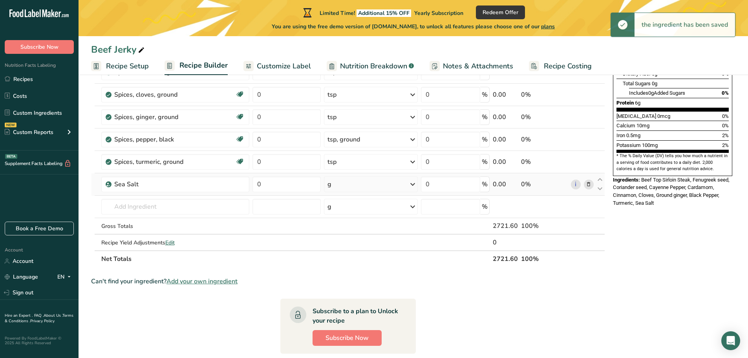
click at [417, 186] on icon at bounding box center [412, 184] width 9 height 14
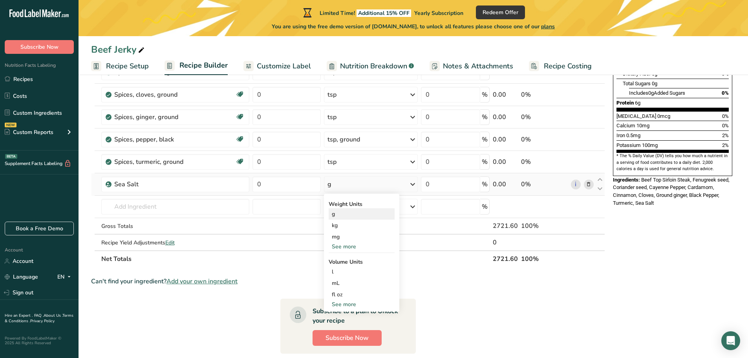
click at [343, 218] on div "g" at bounding box center [362, 213] width 66 height 11
click at [275, 187] on input "0" at bounding box center [287, 184] width 69 height 16
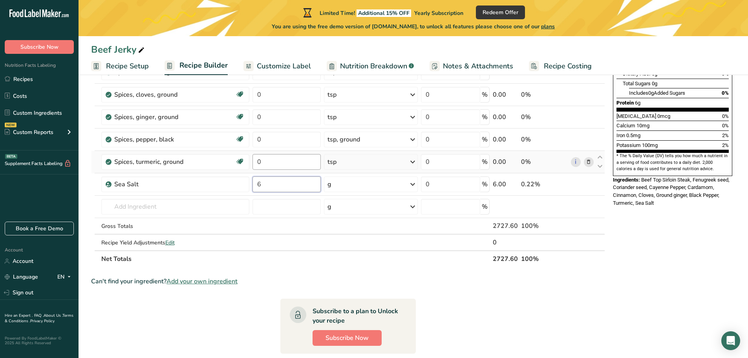
type input "6"
click at [273, 163] on div "Ingredient * Amount * Unit * Waste * .a-a{fill:#347362;}.b-a{fill:#fff;} Grams …" at bounding box center [348, 99] width 514 height 335
type input "0.5"
click at [281, 139] on div "Ingredient * Amount * Unit * Waste * .a-a{fill:#347362;}.b-a{fill:#fff;} Grams …" at bounding box center [348, 99] width 514 height 335
click at [270, 142] on input "0" at bounding box center [287, 140] width 69 height 16
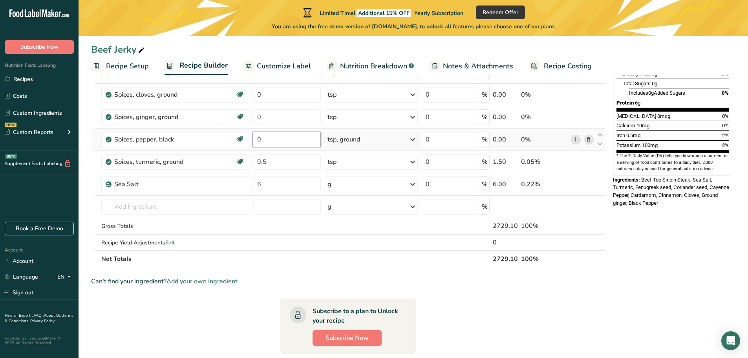
click at [270, 142] on input "0" at bounding box center [287, 140] width 69 height 16
type input "5"
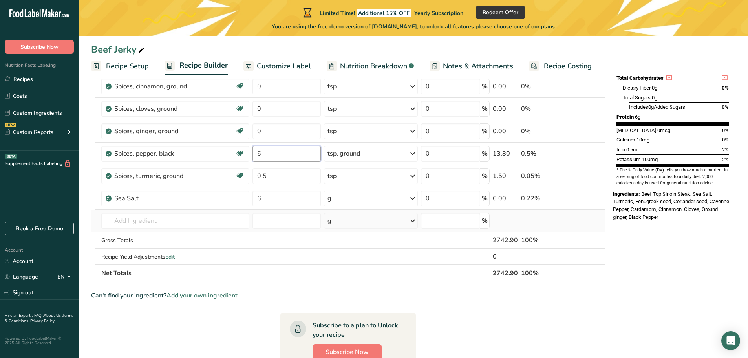
scroll to position [149, 0]
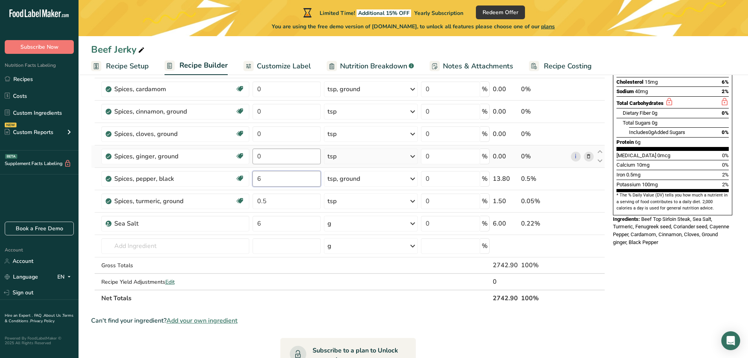
type input "6"
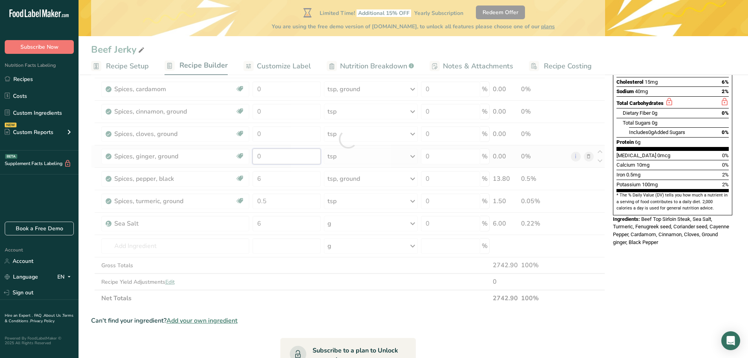
click at [265, 159] on div "Ingredient * Amount * Unit * Waste * .a-a{fill:#347362;}.b-a{fill:#fff;} Grams …" at bounding box center [348, 139] width 514 height 335
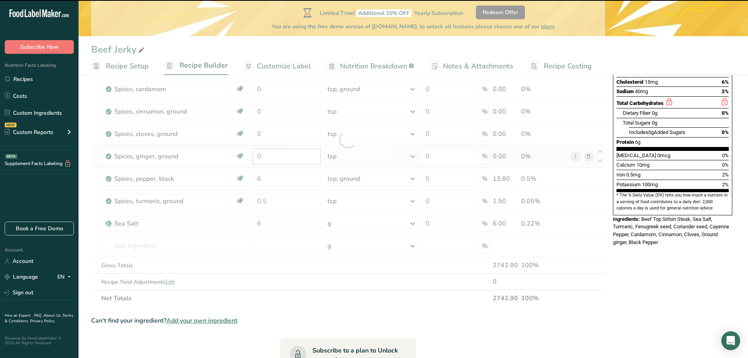
click at [265, 159] on div at bounding box center [348, 139] width 514 height 335
click at [262, 155] on input "0" at bounding box center [287, 156] width 69 height 16
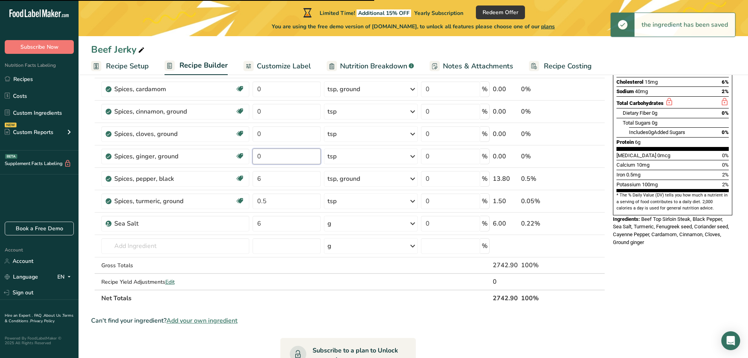
click at [262, 155] on input "0" at bounding box center [287, 156] width 69 height 16
type input "0.5"
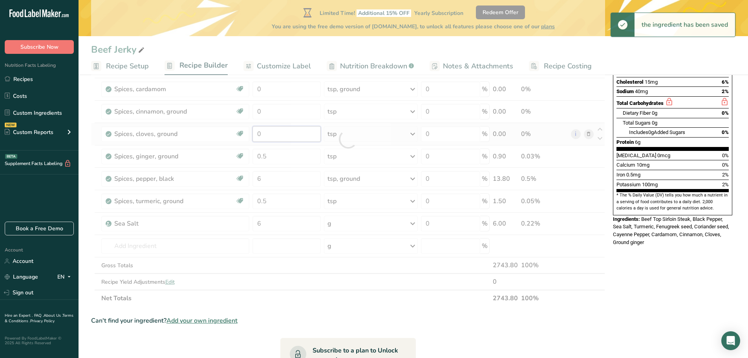
click at [286, 135] on div "Ingredient * Amount * Unit * Waste * .a-a{fill:#347362;}.b-a{fill:#fff;} Grams …" at bounding box center [348, 139] width 514 height 335
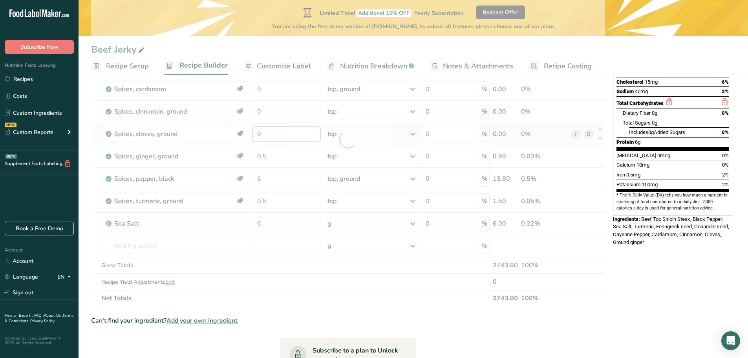
click at [286, 135] on div at bounding box center [348, 139] width 514 height 335
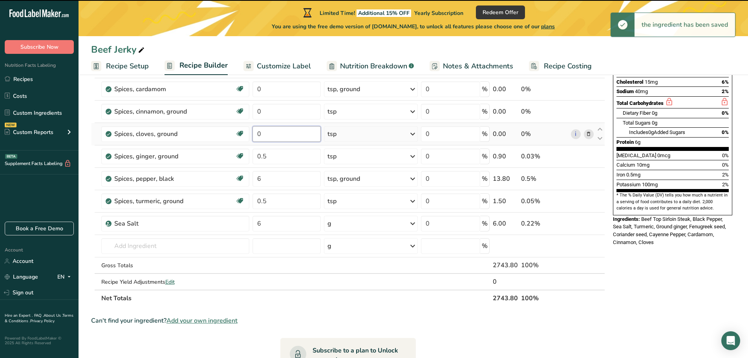
click at [265, 138] on input "0" at bounding box center [287, 134] width 69 height 16
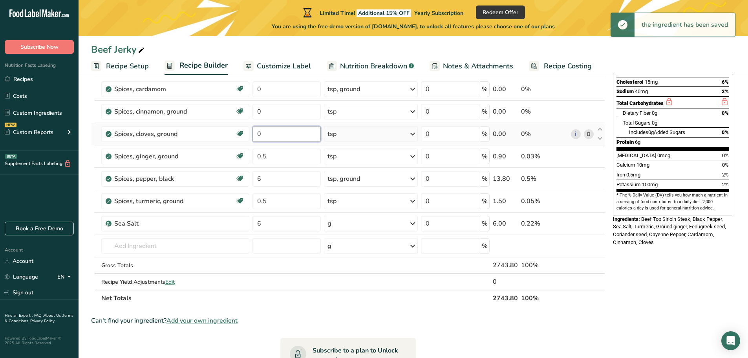
click at [265, 138] on input "0" at bounding box center [287, 134] width 69 height 16
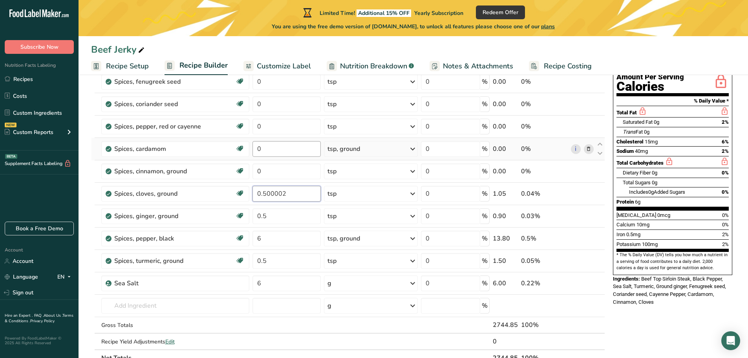
scroll to position [71, 0]
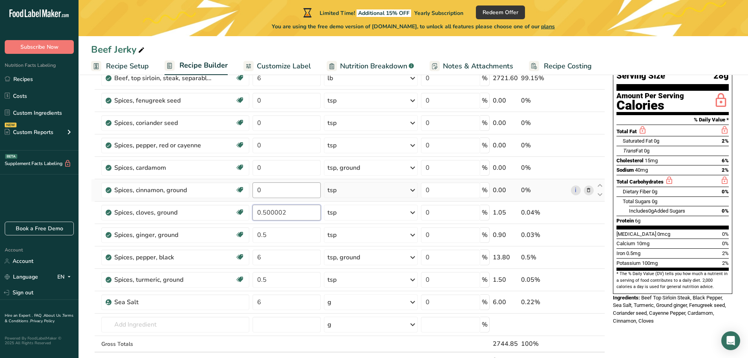
type input "0.500002"
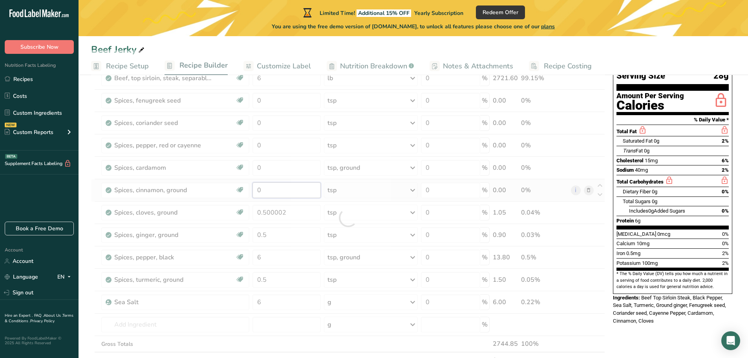
click at [262, 193] on div "Ingredient * Amount * Unit * Waste * .a-a{fill:#347362;}.b-a{fill:#fff;} Grams …" at bounding box center [348, 217] width 514 height 335
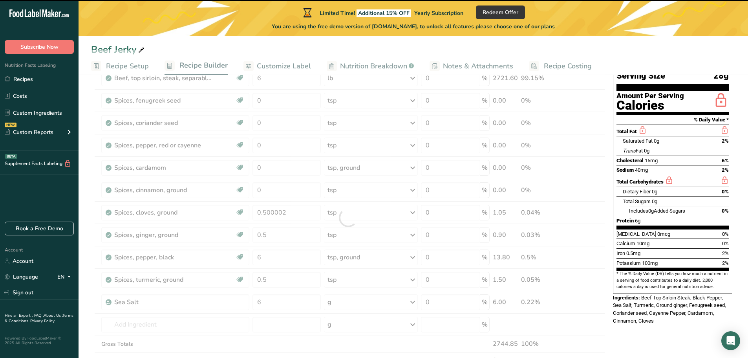
click at [263, 192] on div at bounding box center [348, 217] width 514 height 335
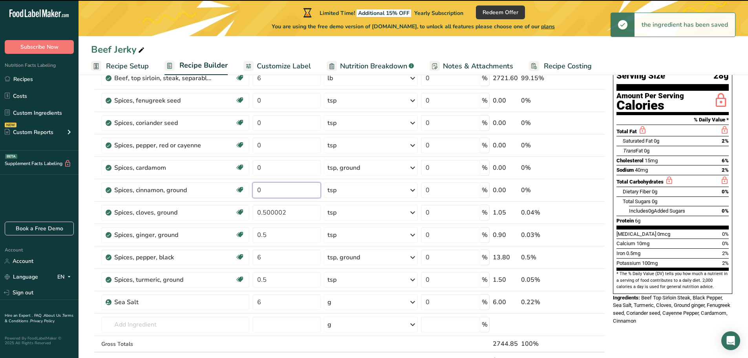
click at [263, 192] on input "0" at bounding box center [287, 190] width 69 height 16
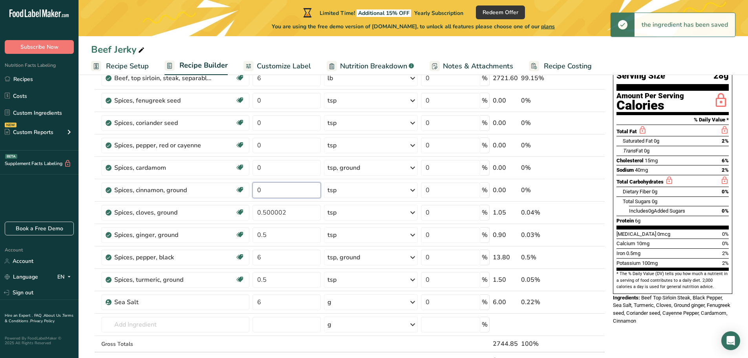
click at [263, 192] on input "0" at bounding box center [287, 190] width 69 height 16
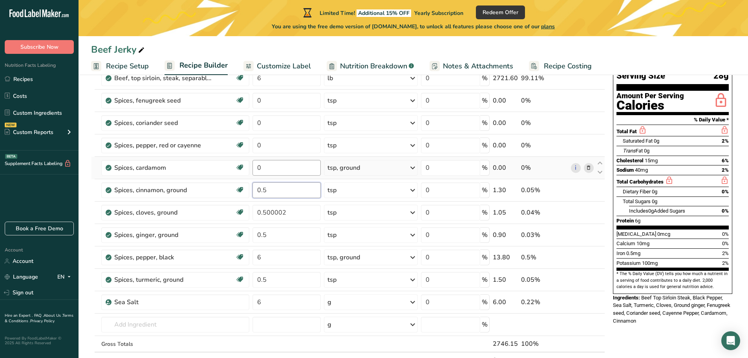
type input "0.5"
click at [270, 169] on div "Ingredient * Amount * Unit * Waste * .a-a{fill:#347362;}.b-a{fill:#fff;} Grams …" at bounding box center [348, 217] width 514 height 335
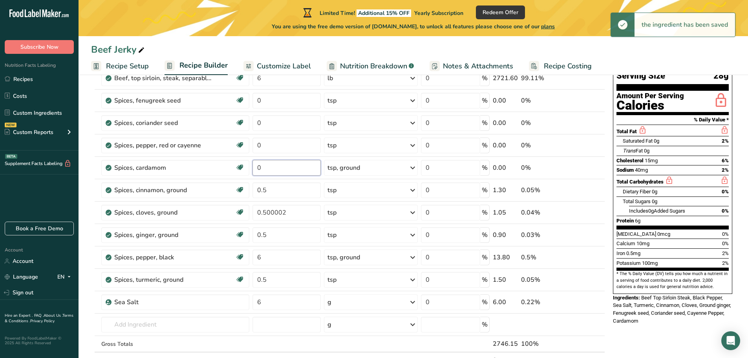
click at [270, 168] on input "0" at bounding box center [287, 168] width 69 height 16
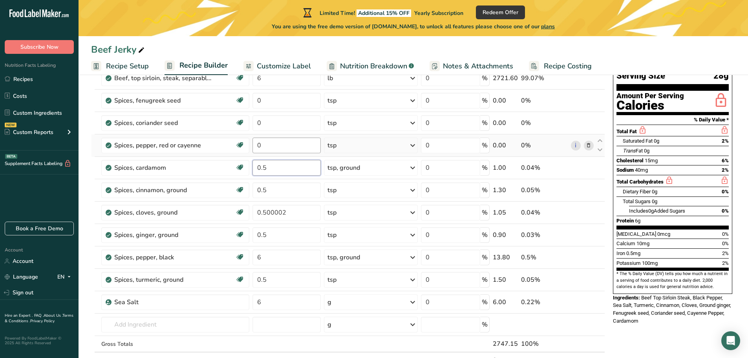
type input "0.5"
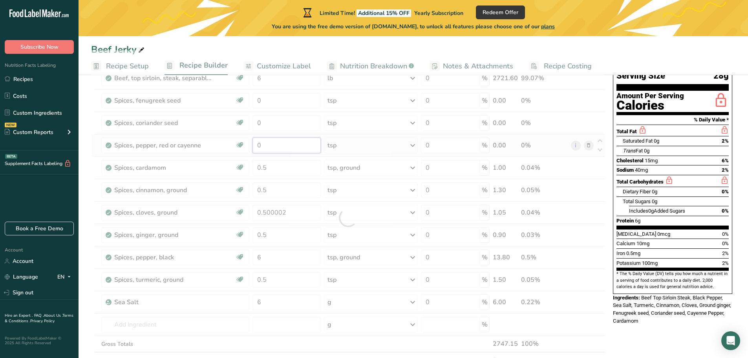
click at [262, 146] on div "Ingredient * Amount * Unit * Waste * .a-a{fill:#347362;}.b-a{fill:#fff;} Grams …" at bounding box center [348, 217] width 514 height 335
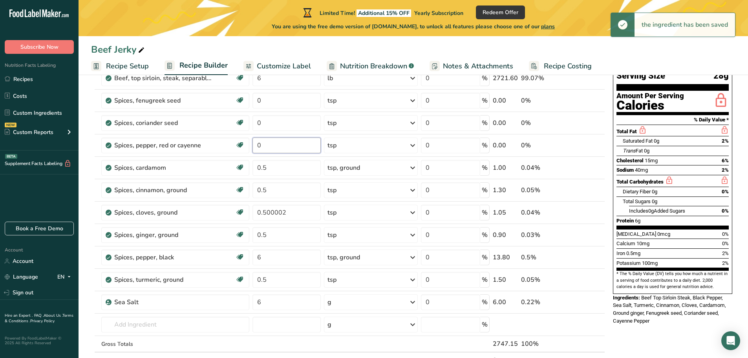
click at [262, 146] on input "0" at bounding box center [287, 145] width 69 height 16
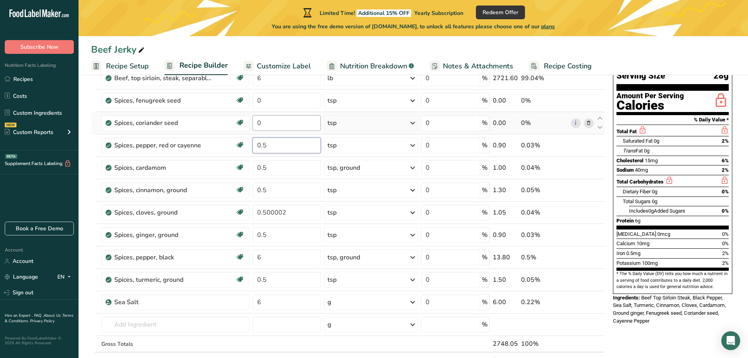
type input "0.5"
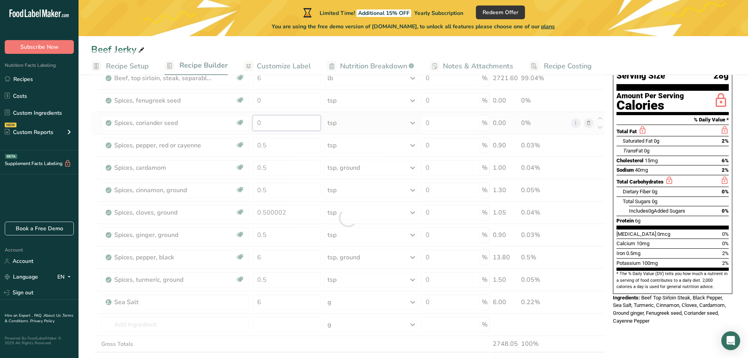
click at [263, 124] on div "Ingredient * Amount * Unit * Waste * .a-a{fill:#347362;}.b-a{fill:#fff;} Grams …" at bounding box center [348, 217] width 514 height 335
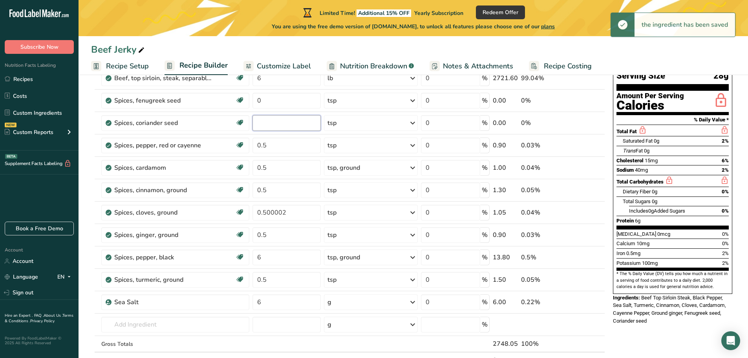
type input "5"
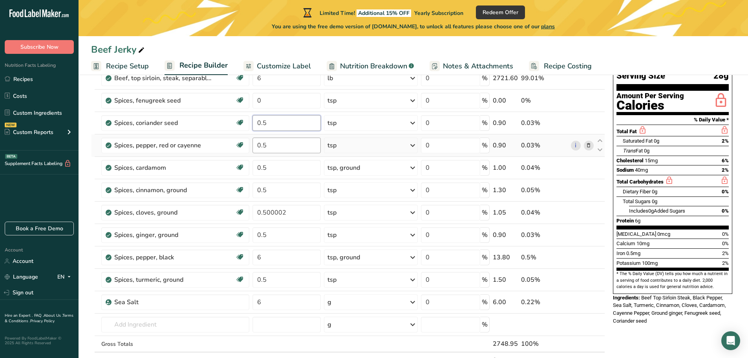
type input "0.5"
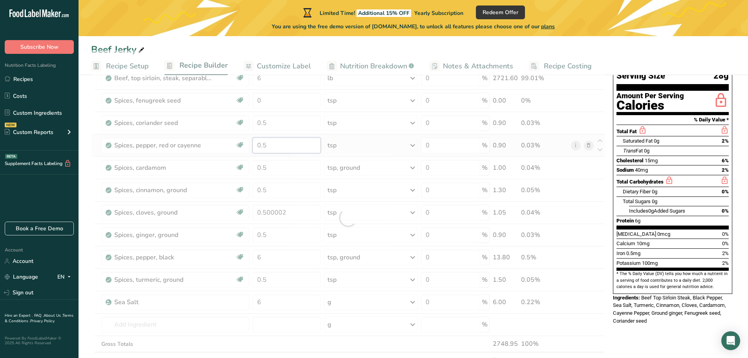
click at [277, 148] on div "Ingredient * Amount * Unit * Waste * .a-a{fill:#347362;}.b-a{fill:#fff;} Grams …" at bounding box center [348, 217] width 514 height 335
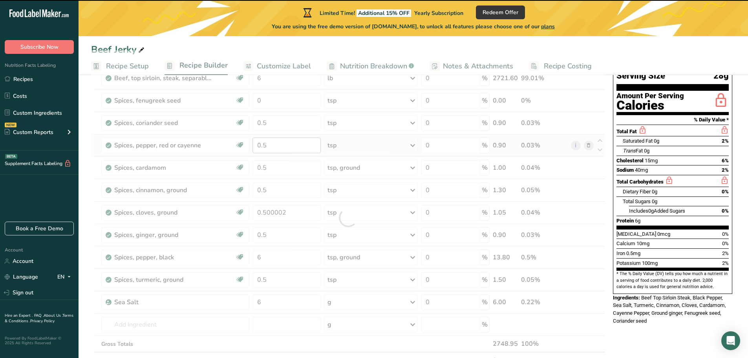
click at [277, 148] on div at bounding box center [348, 217] width 514 height 335
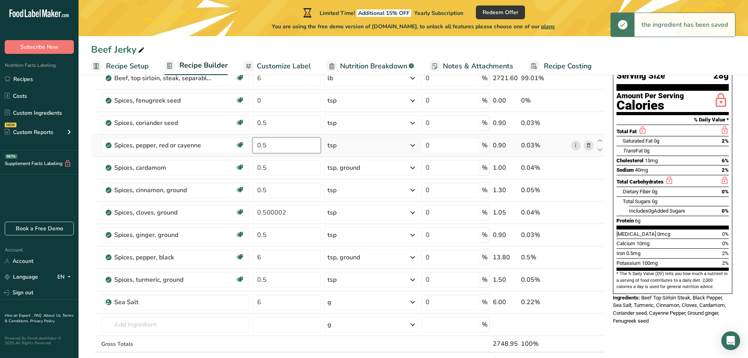
click at [267, 145] on input "0.5" at bounding box center [287, 145] width 69 height 16
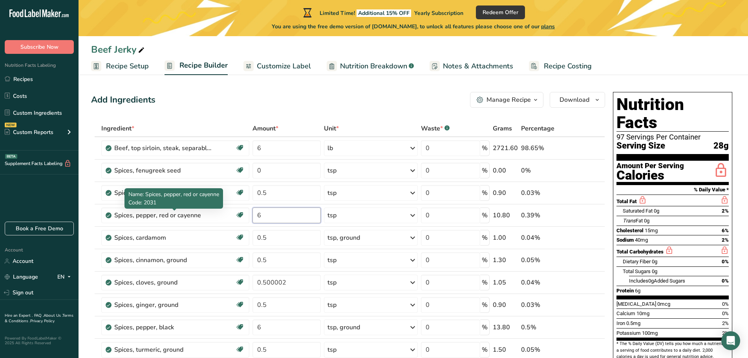
scroll to position [0, 0]
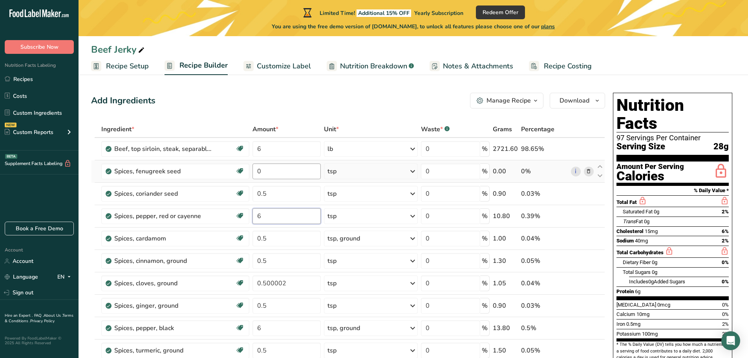
type input "6"
click at [261, 173] on div "Ingredient * Amount * Unit * Waste * .a-a{fill:#347362;}.b-a{fill:#fff;} Grams …" at bounding box center [348, 288] width 514 height 335
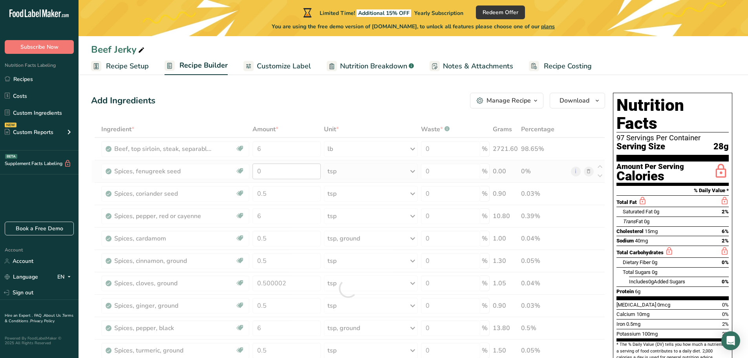
click at [261, 173] on div at bounding box center [348, 288] width 514 height 335
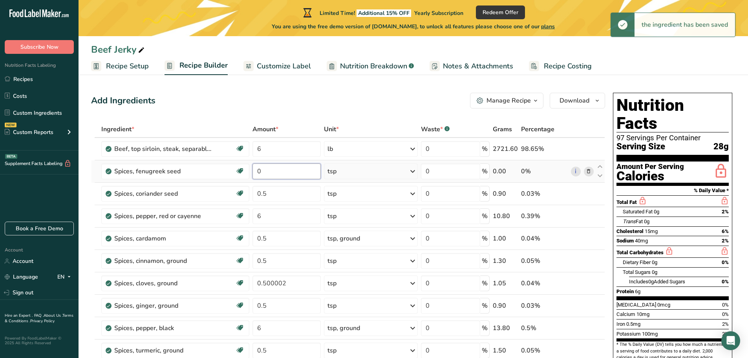
click at [268, 173] on input "0" at bounding box center [287, 171] width 69 height 16
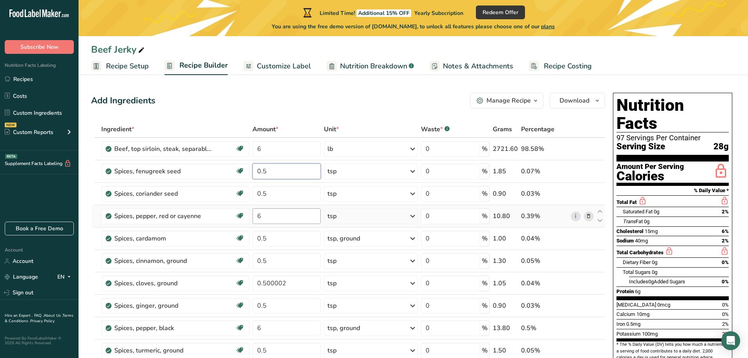
type input "0.5"
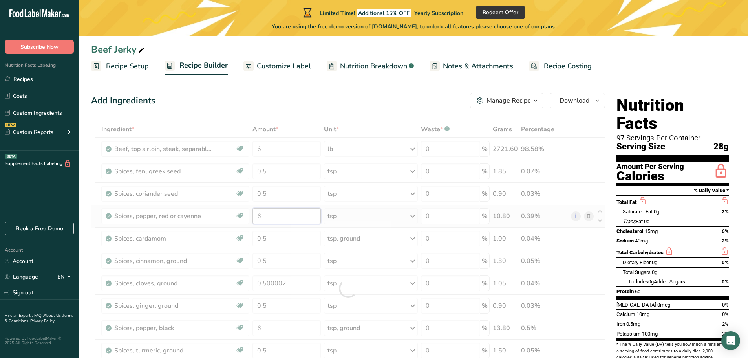
click at [267, 216] on div "Ingredient * Amount * Unit * Waste * .a-a{fill:#347362;}.b-a{fill:#fff;} Grams …" at bounding box center [348, 288] width 514 height 335
click at [267, 216] on div at bounding box center [348, 288] width 514 height 335
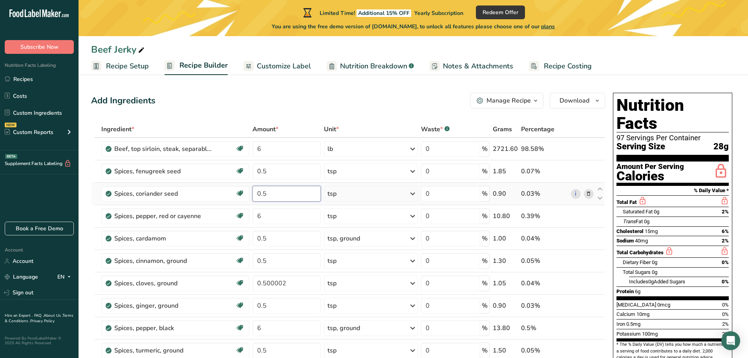
click at [271, 194] on input "0.5" at bounding box center [287, 194] width 69 height 16
type input "1"
click at [295, 282] on div "Ingredient * Amount * Unit * Waste * .a-a{fill:#347362;}.b-a{fill:#fff;} Grams …" at bounding box center [348, 288] width 514 height 335
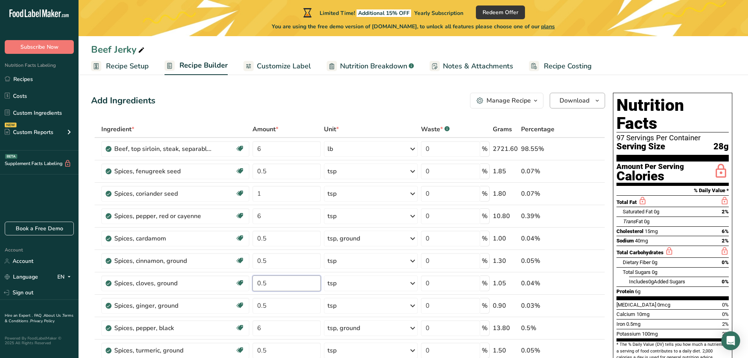
type input "0.5"
click at [582, 101] on icon "button" at bounding box center [597, 101] width 6 height 10
